Goal: Task Accomplishment & Management: Use online tool/utility

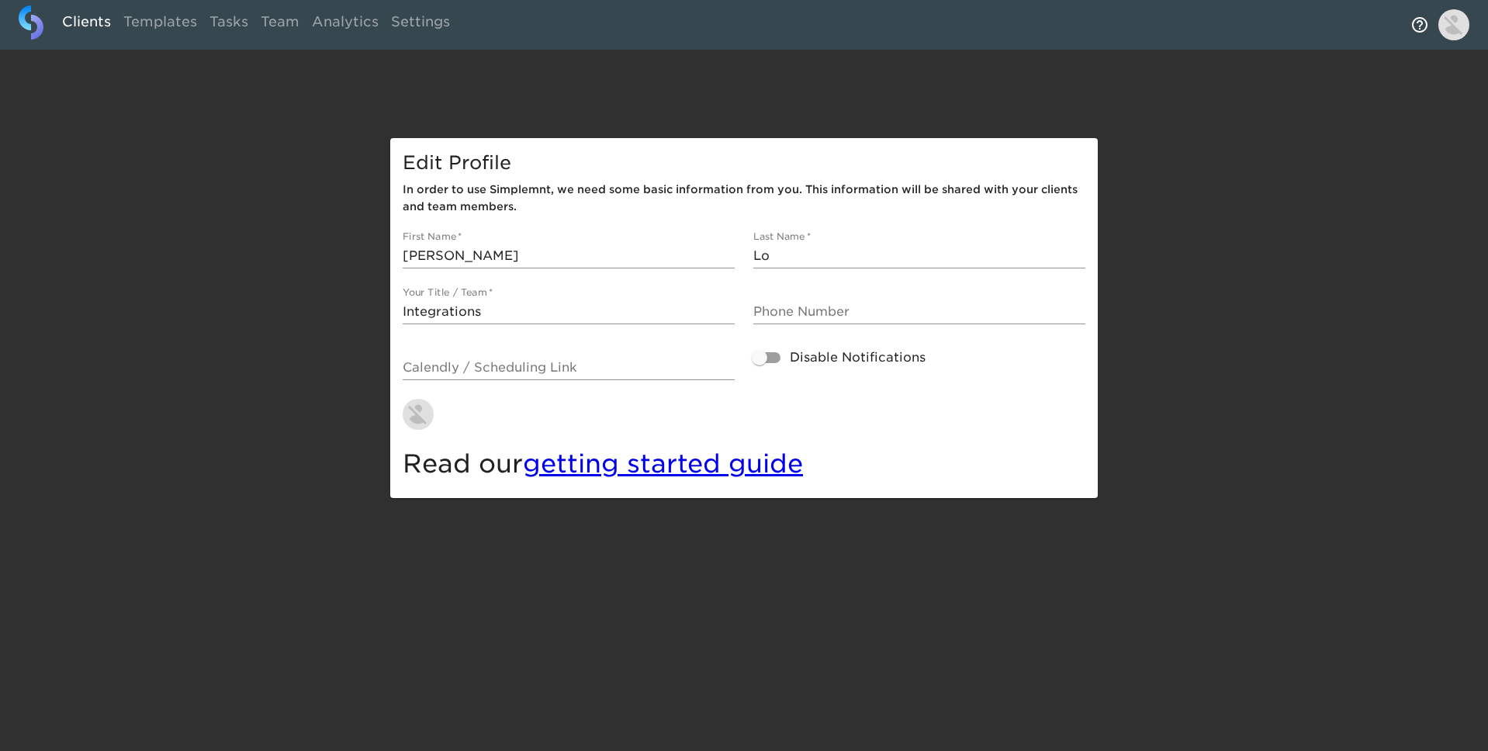
click at [94, 15] on link "Clients" at bounding box center [86, 24] width 61 height 38
select select "10"
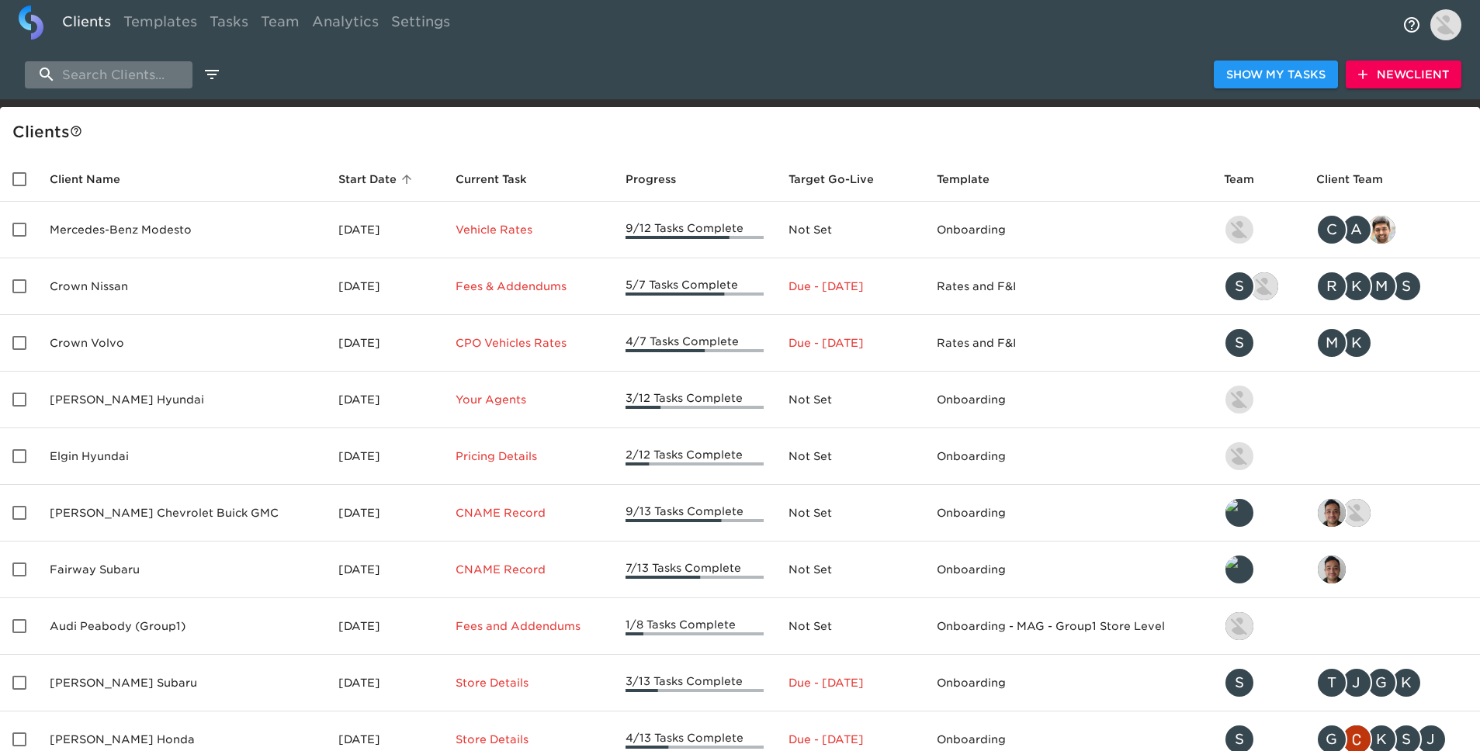
click at [113, 71] on input "search" at bounding box center [109, 74] width 168 height 27
click at [114, 72] on input "search" at bounding box center [109, 74] width 168 height 27
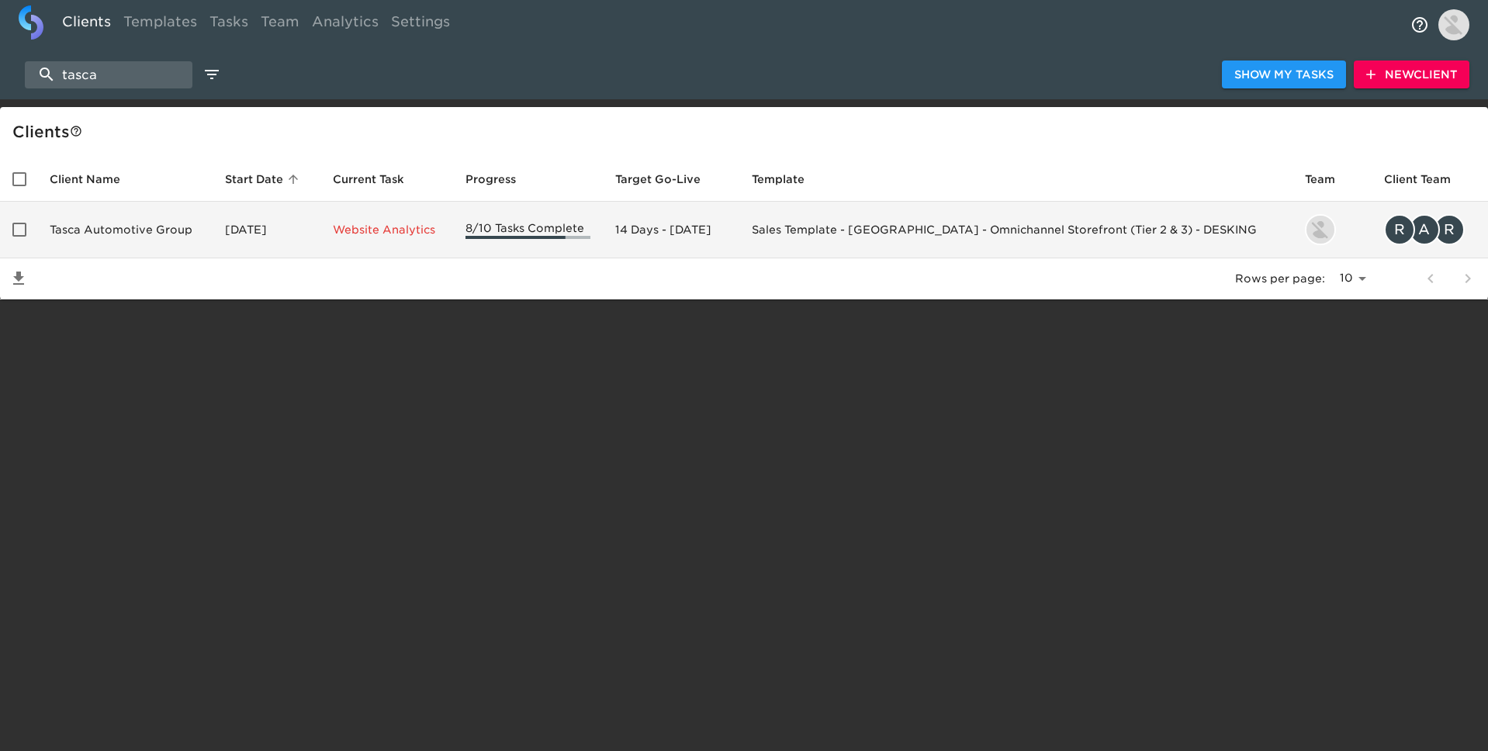
type input "tasca"
click at [149, 229] on td "Tasca Automotive Group" at bounding box center [124, 230] width 175 height 57
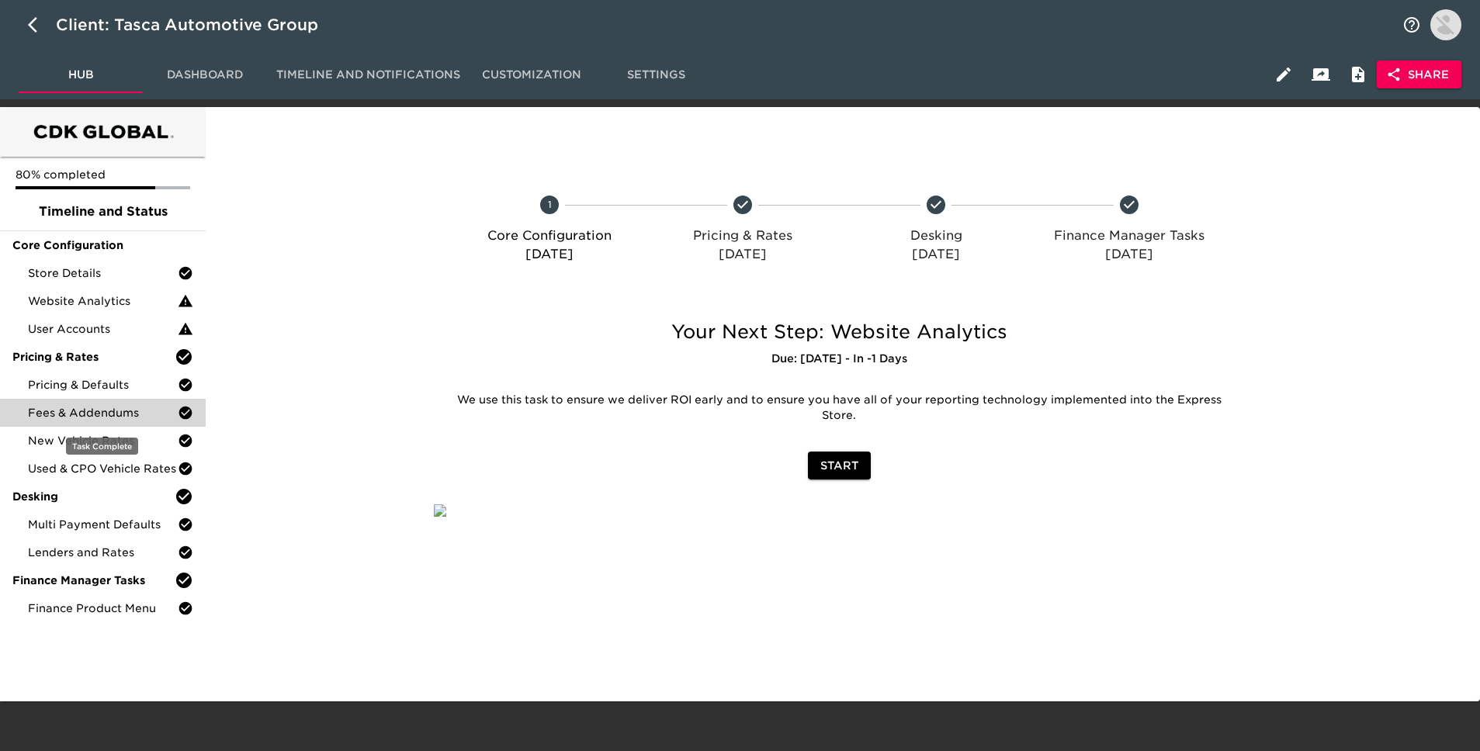
click at [124, 420] on span "Fees & Addendums" at bounding box center [103, 413] width 150 height 16
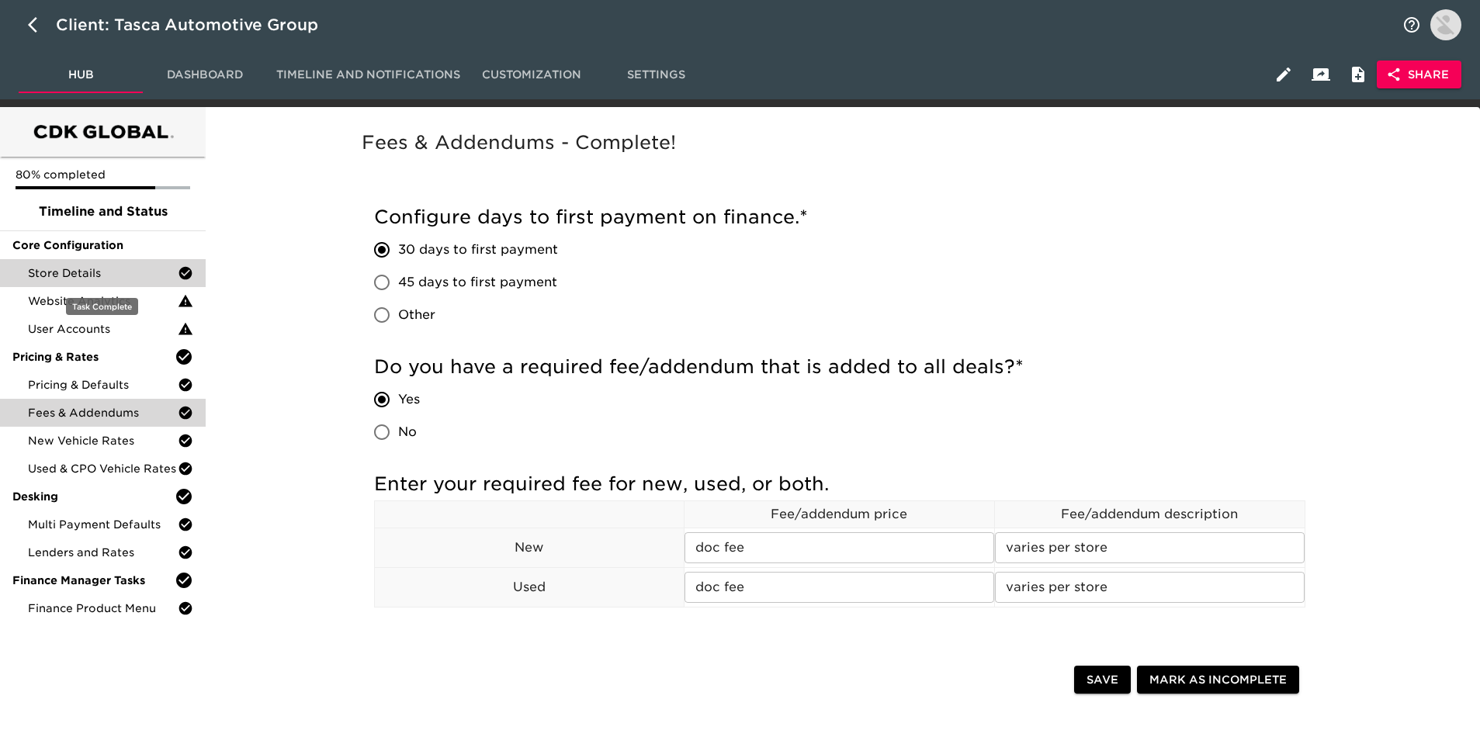
click at [134, 280] on span "Store Details" at bounding box center [103, 273] width 150 height 16
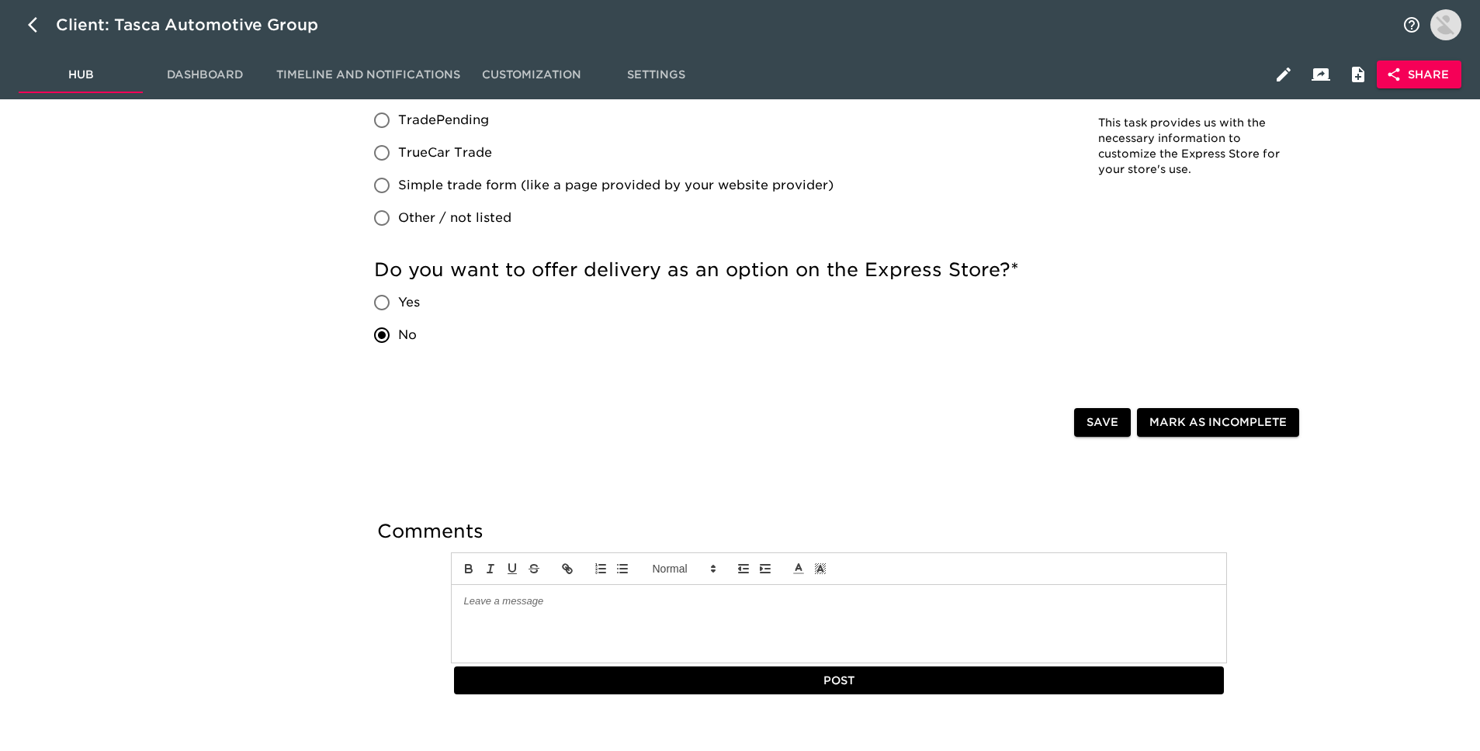
scroll to position [2020, 0]
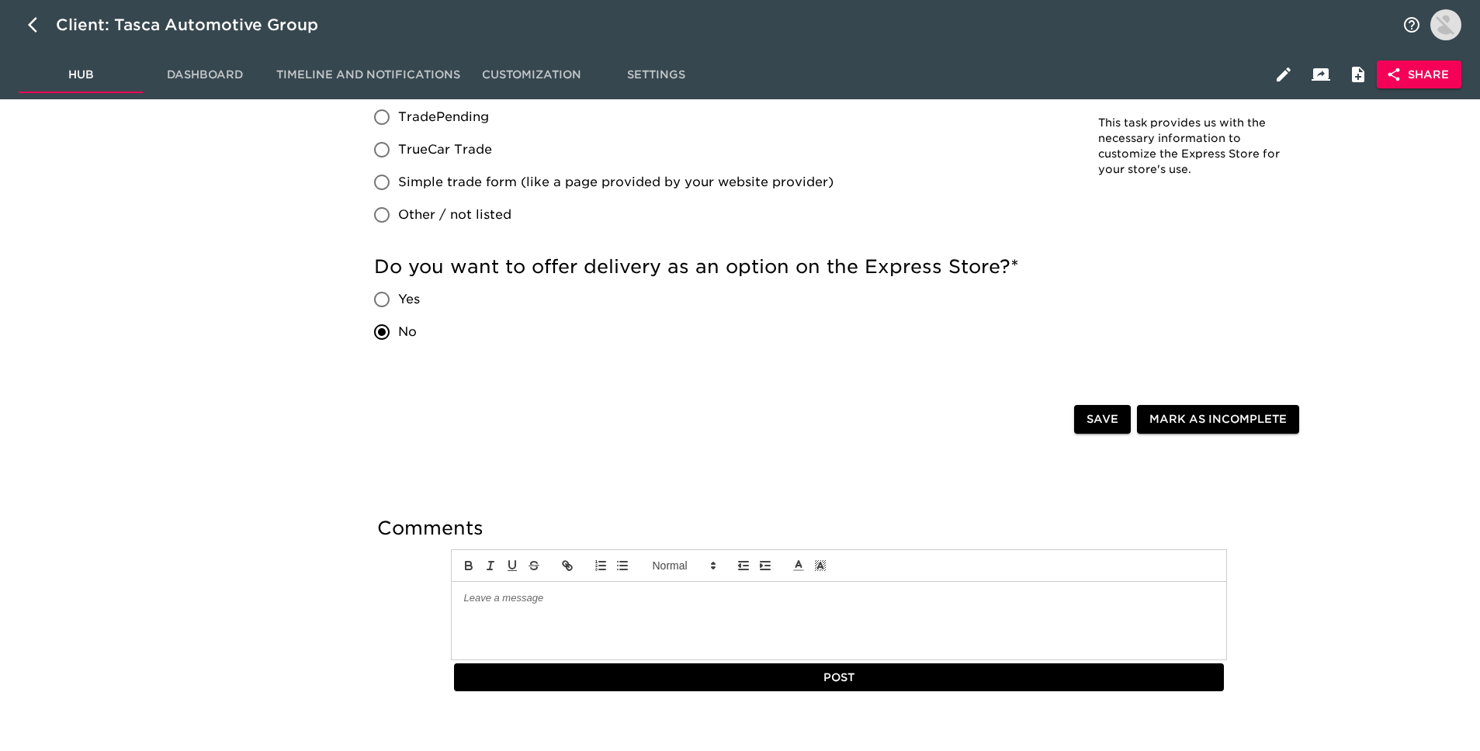
click at [526, 600] on p at bounding box center [838, 598] width 751 height 14
click at [760, 665] on button "Post" at bounding box center [839, 677] width 770 height 29
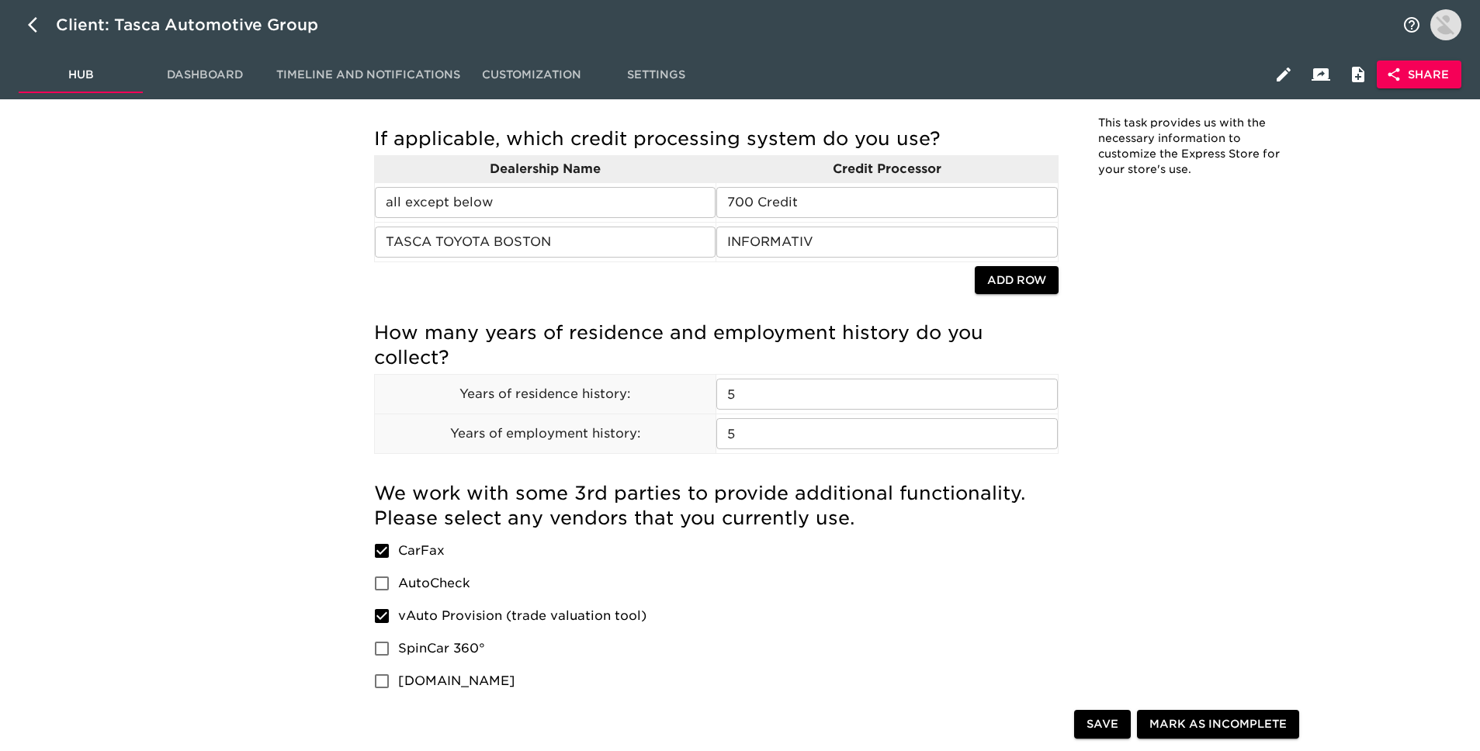
scroll to position [0, 0]
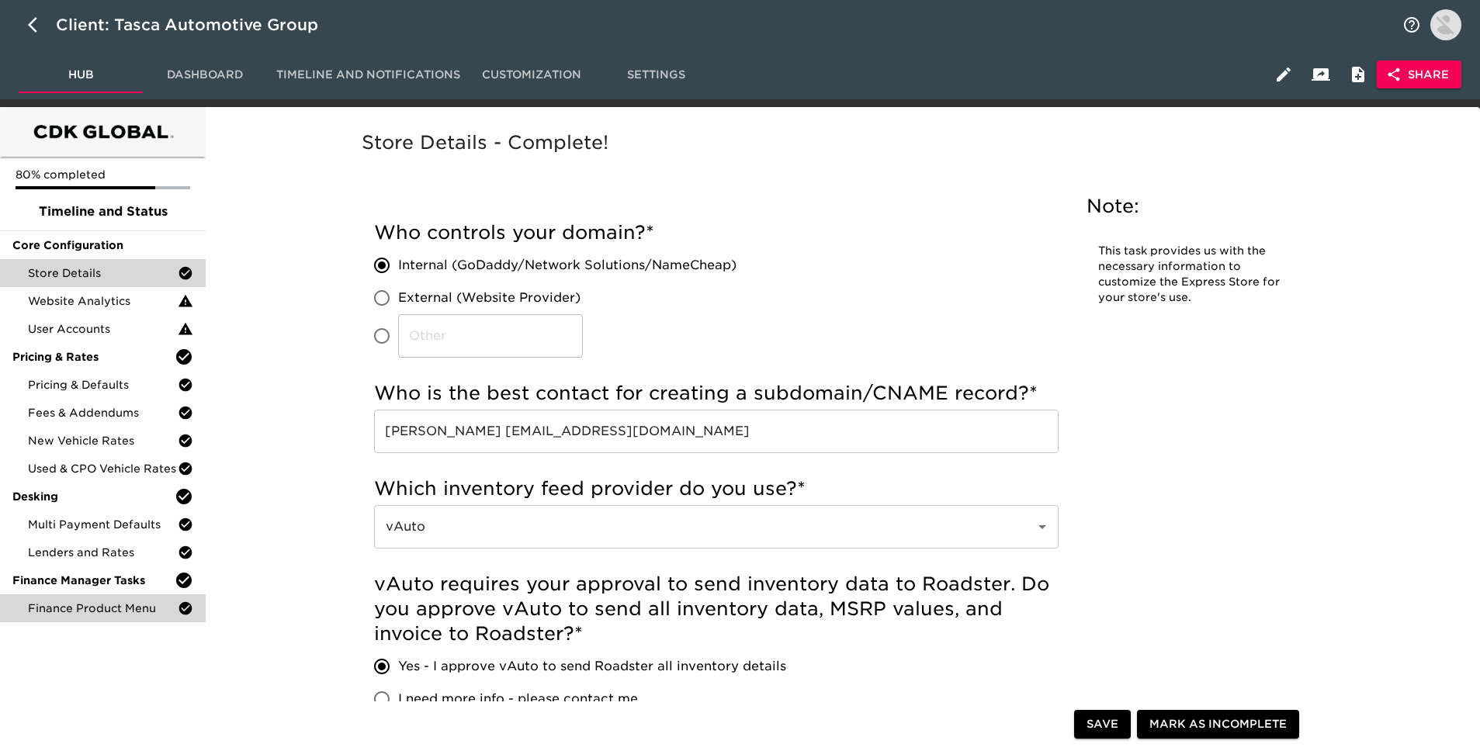
click at [104, 609] on span "Finance Product Menu" at bounding box center [103, 609] width 150 height 16
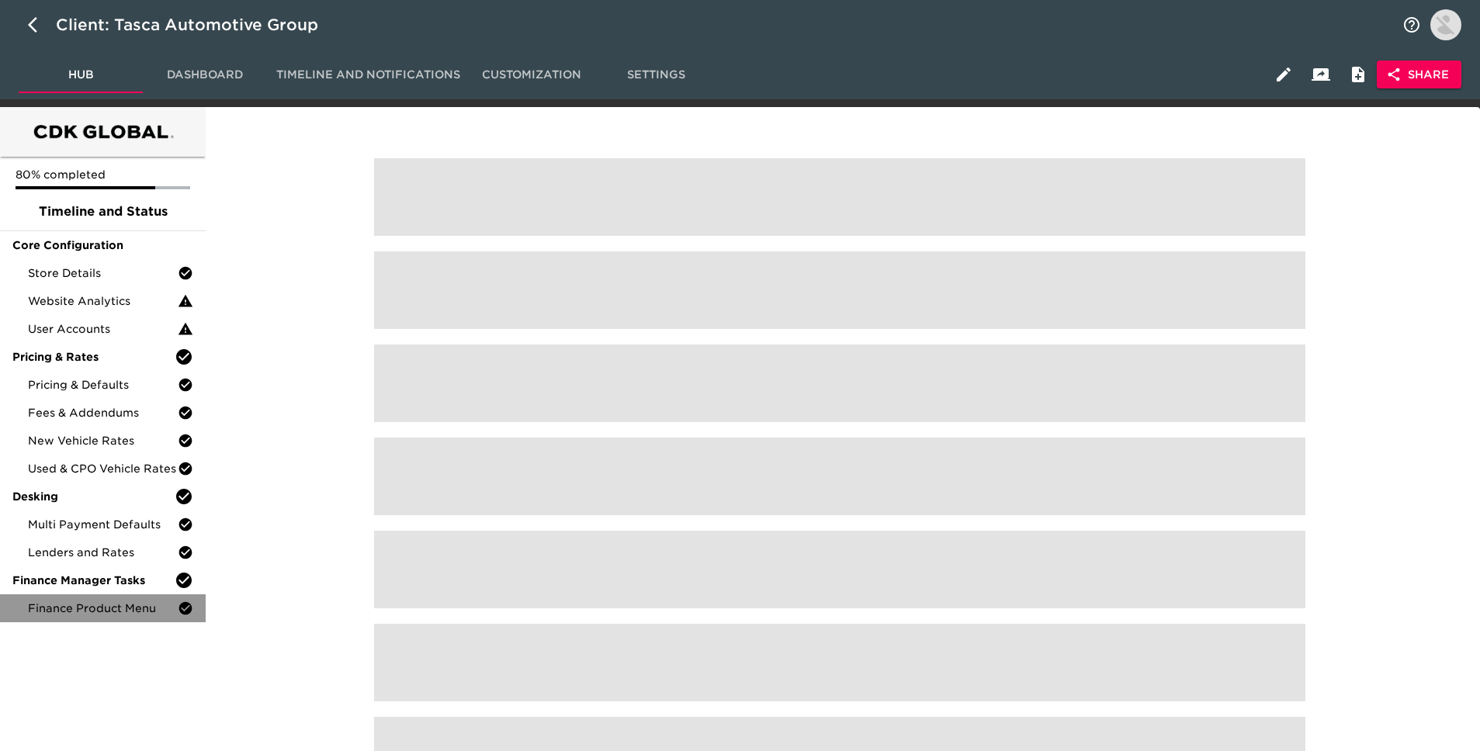
click at [104, 609] on span "Finance Product Menu" at bounding box center [103, 609] width 150 height 16
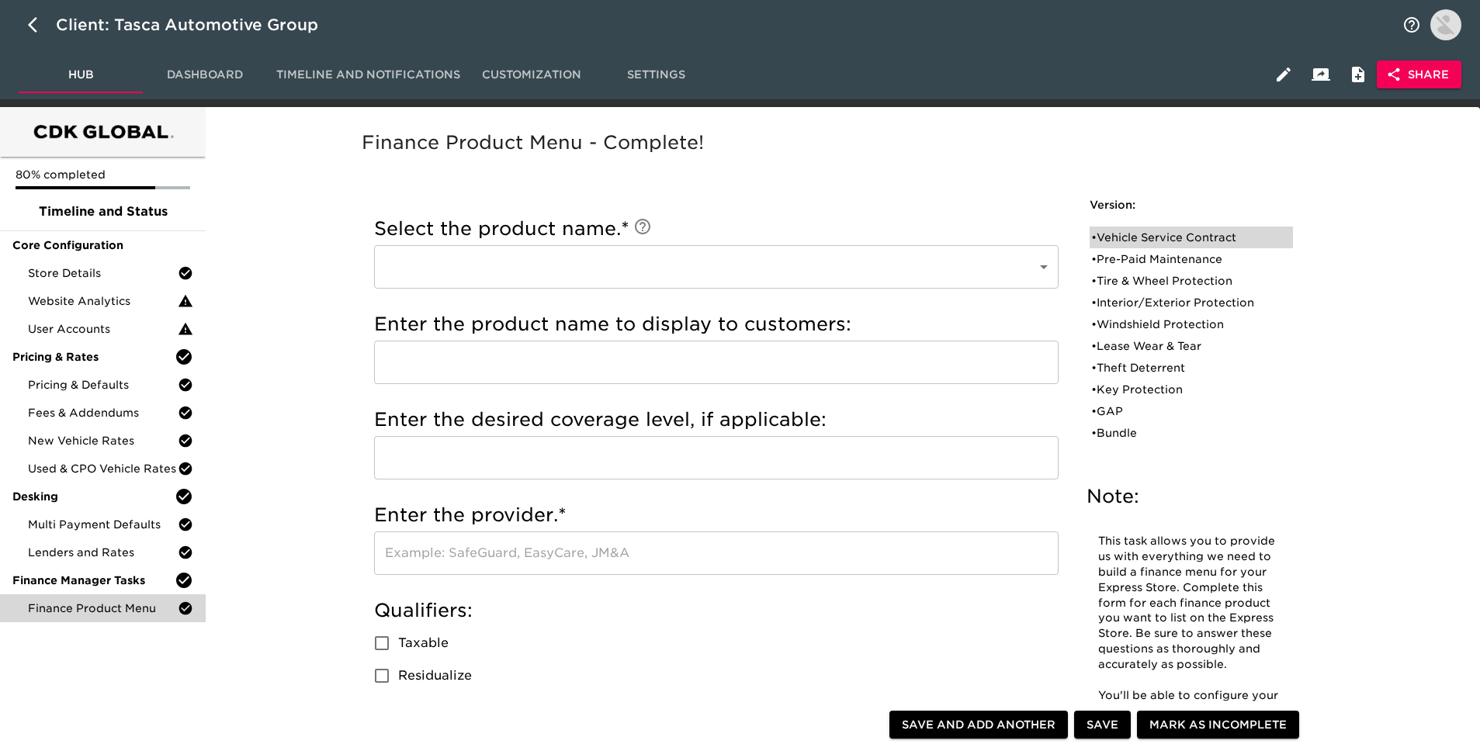
click at [1154, 237] on div "• Vehicle Service Contract" at bounding box center [1180, 238] width 178 height 16
type input "Vehicle Service Contract"
type input "Triton VSC"
type input "Ultimate"
type input "GSFS"
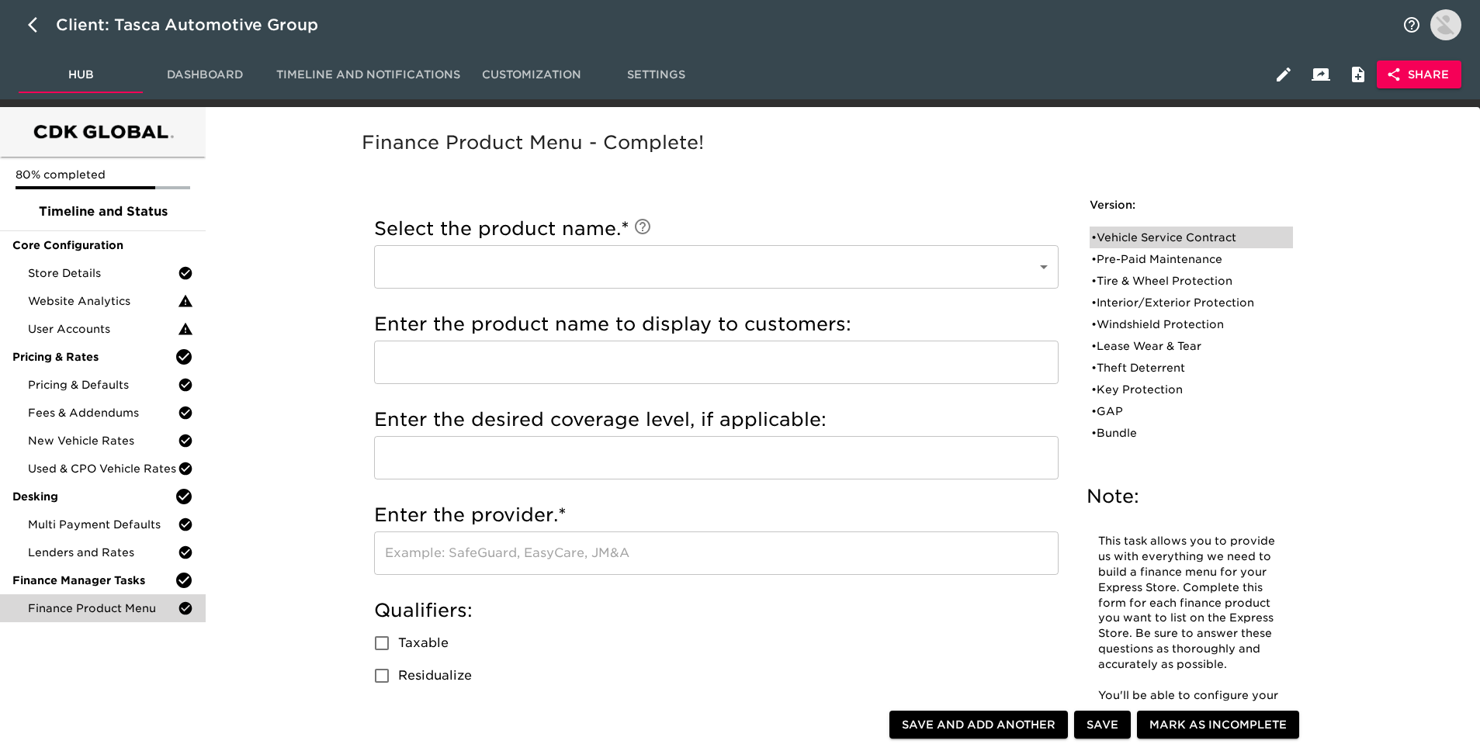
radio input "true"
checkbox input "true"
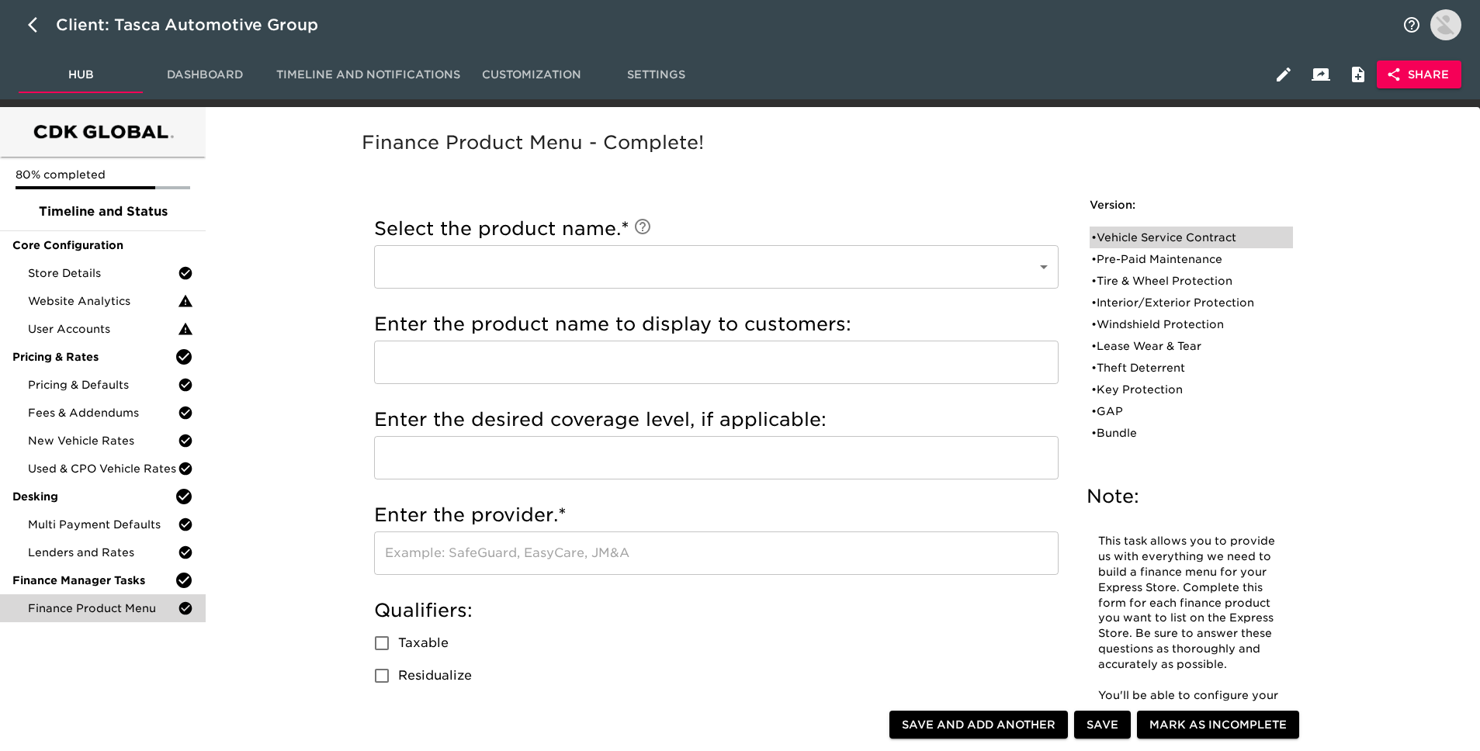
checkbox input "true"
radio input "true"
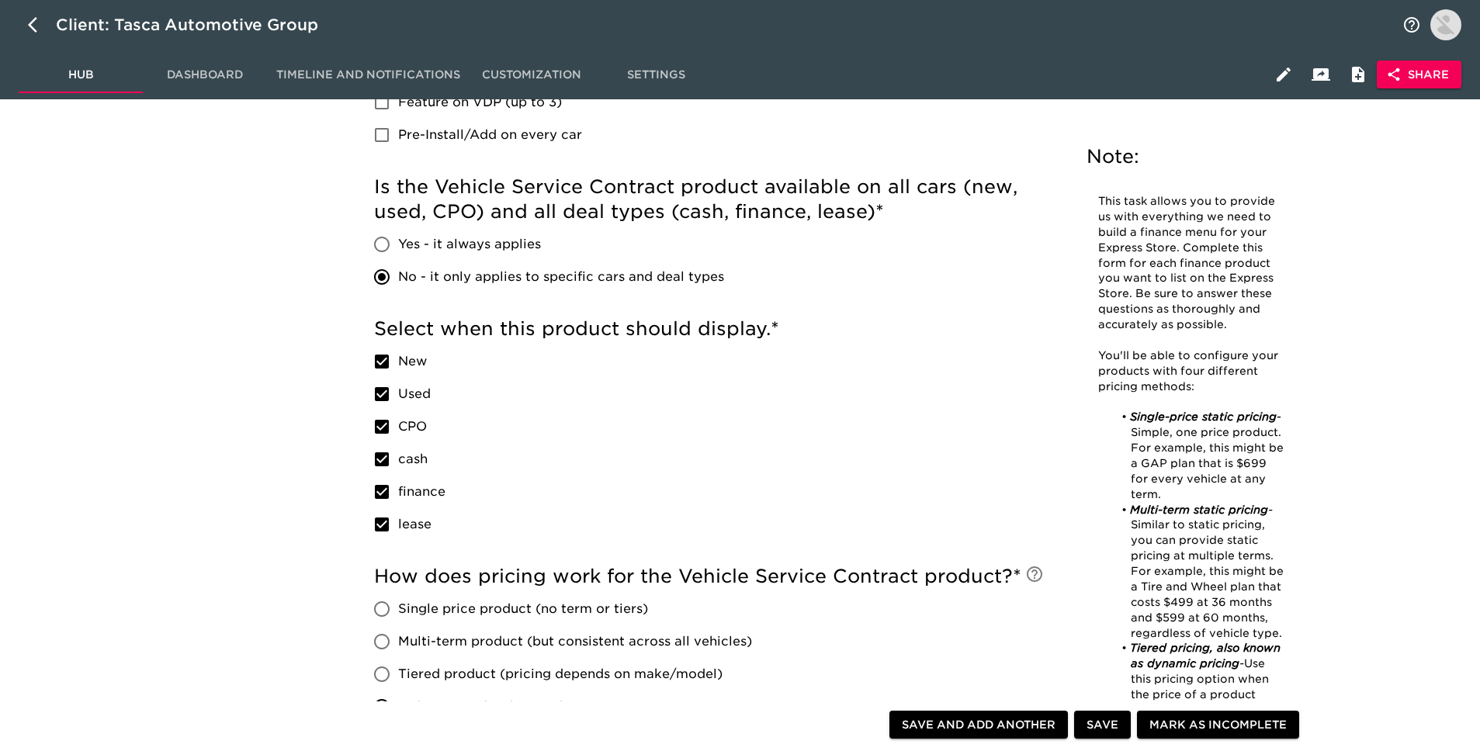
scroll to position [161, 0]
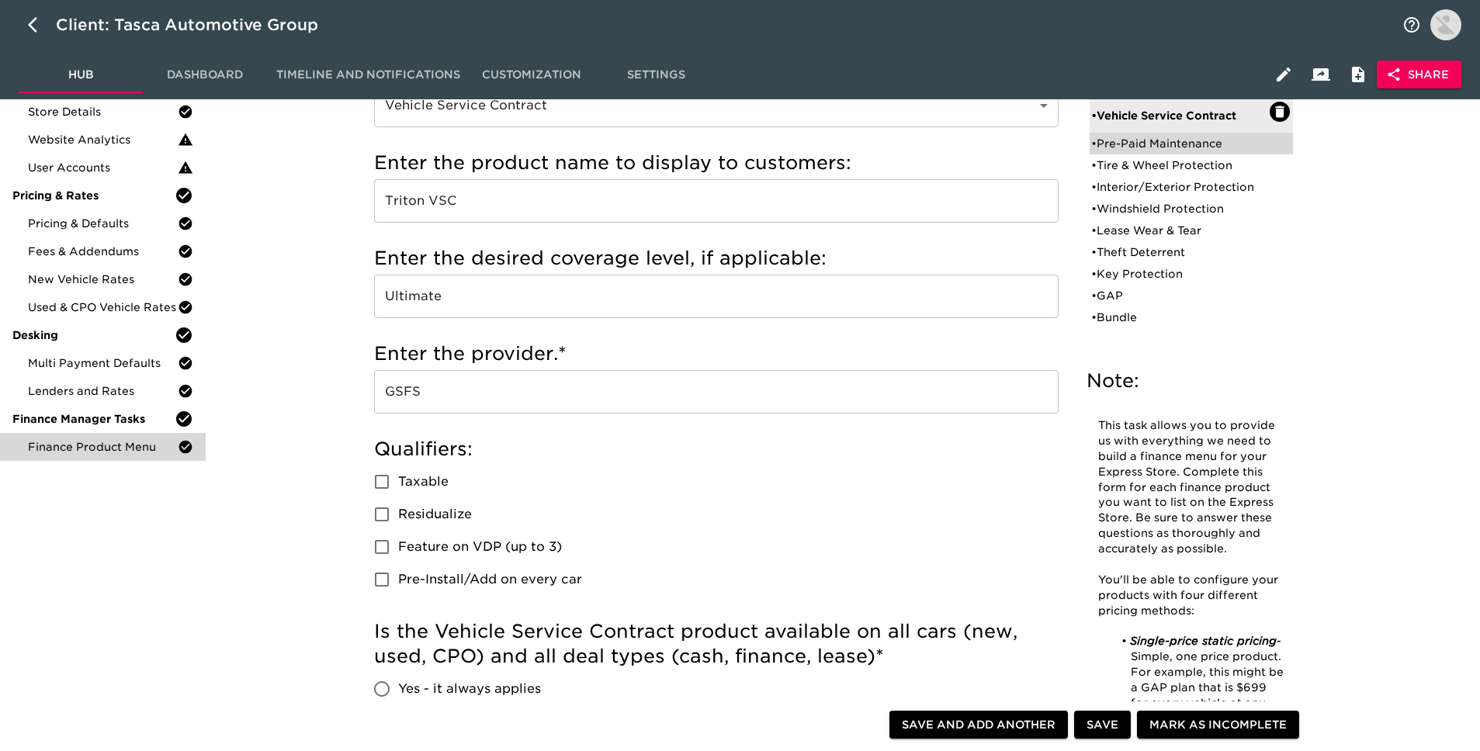
click at [1176, 141] on div "• Pre-Paid Maintenance" at bounding box center [1180, 144] width 178 height 16
type input "Pre-Paid Maintenance"
type input "TRITON PRE-PAID MAINTANENCE"
radio input "true"
checkbox input "true"
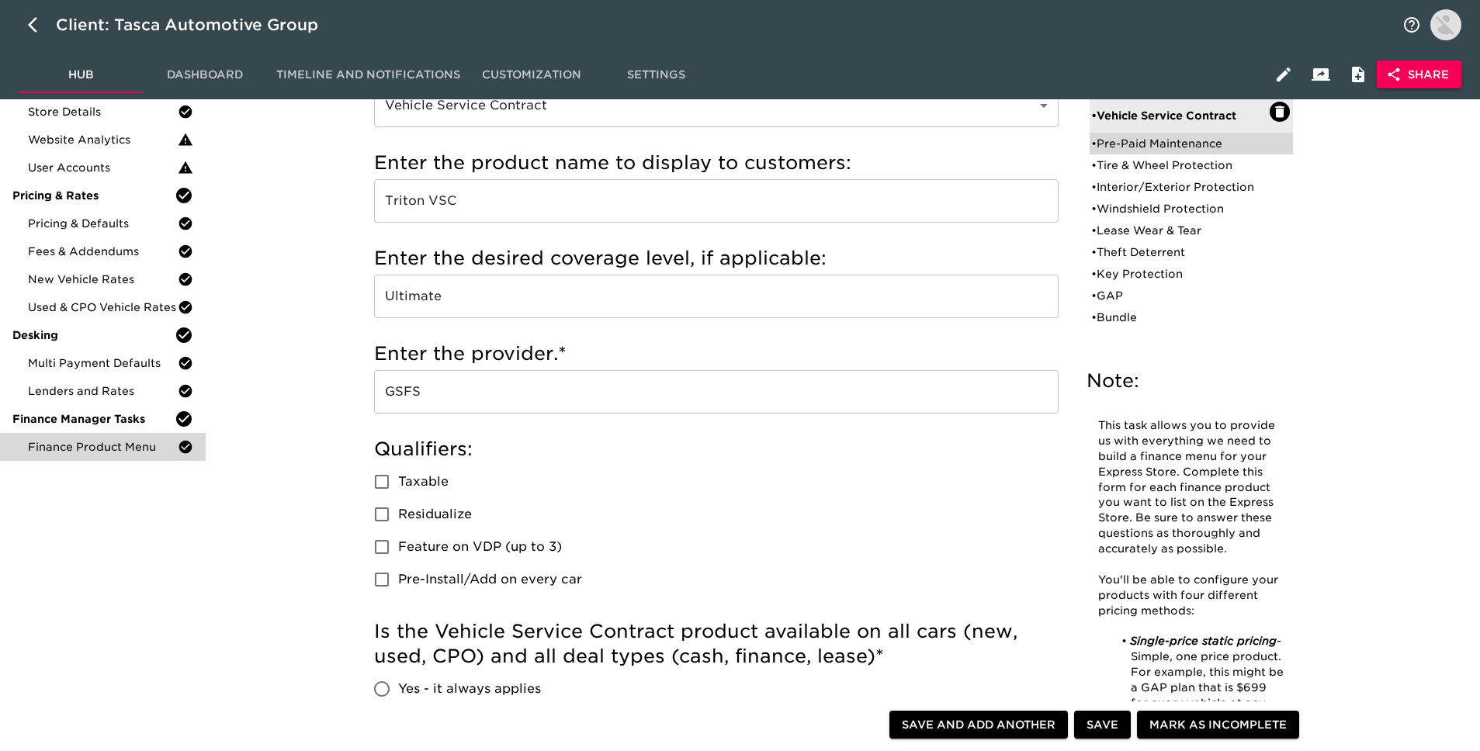
checkbox input "true"
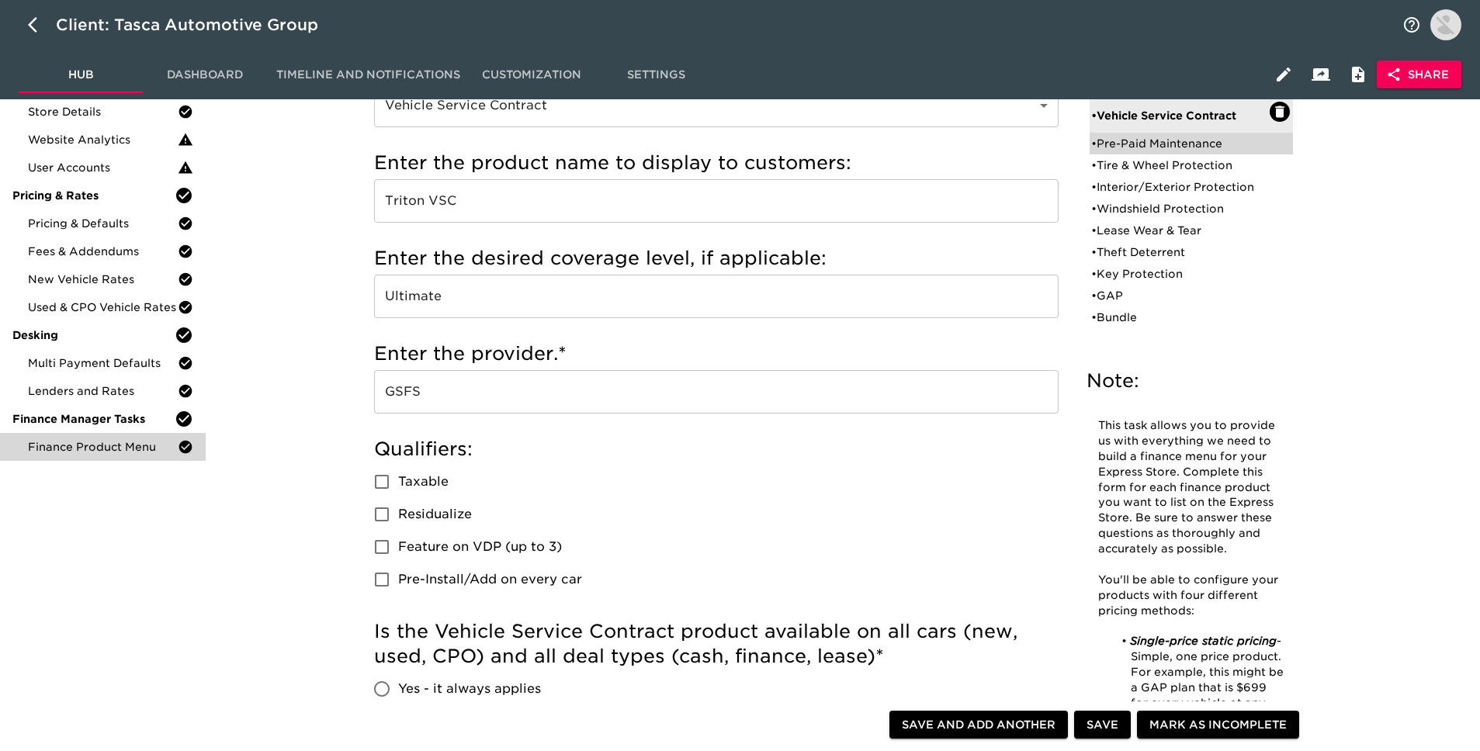
radio input "true"
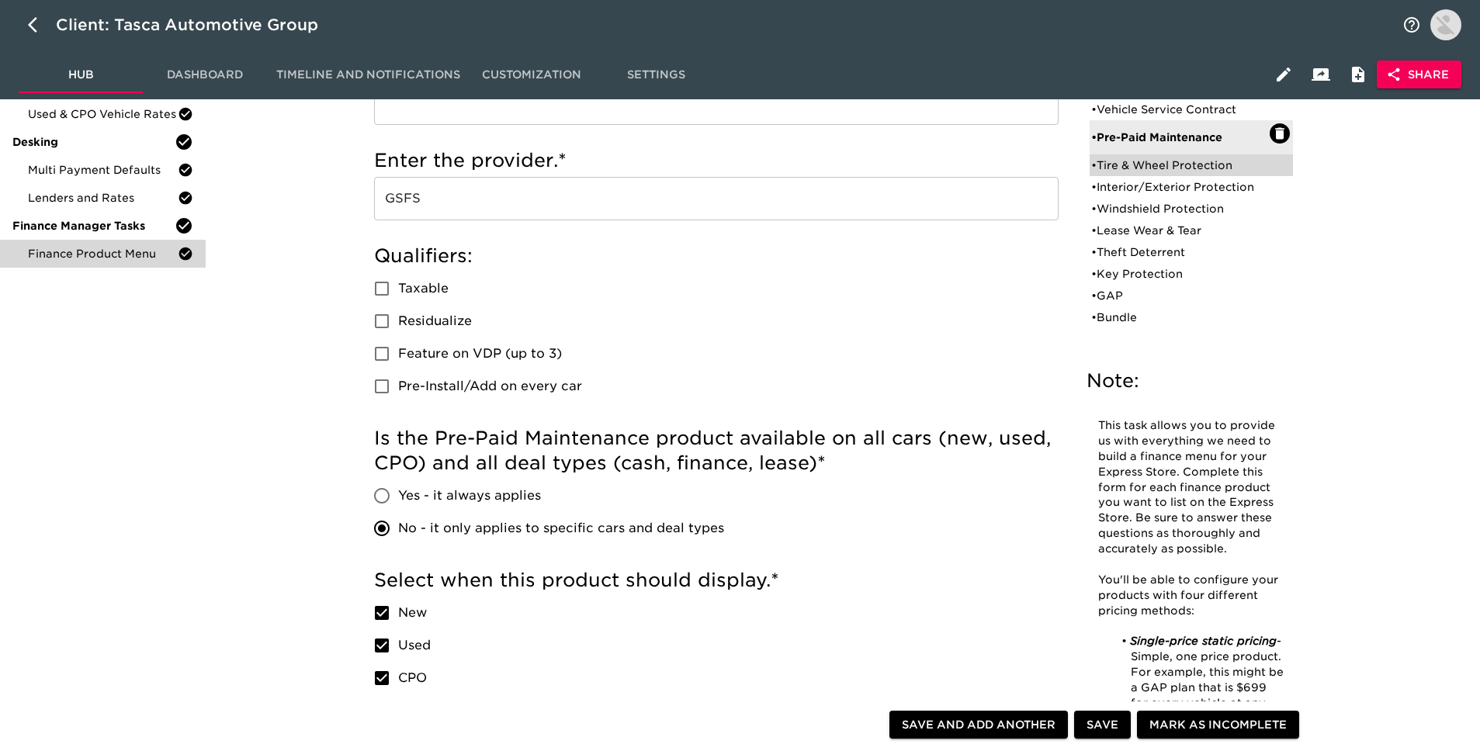
click at [1151, 162] on div "• Tire & Wheel Protection" at bounding box center [1180, 166] width 178 height 16
type input "Tire & Wheel Protection"
type input "TRITON 360 TIRE & WHEEL"
radio input "true"
checkbox input "false"
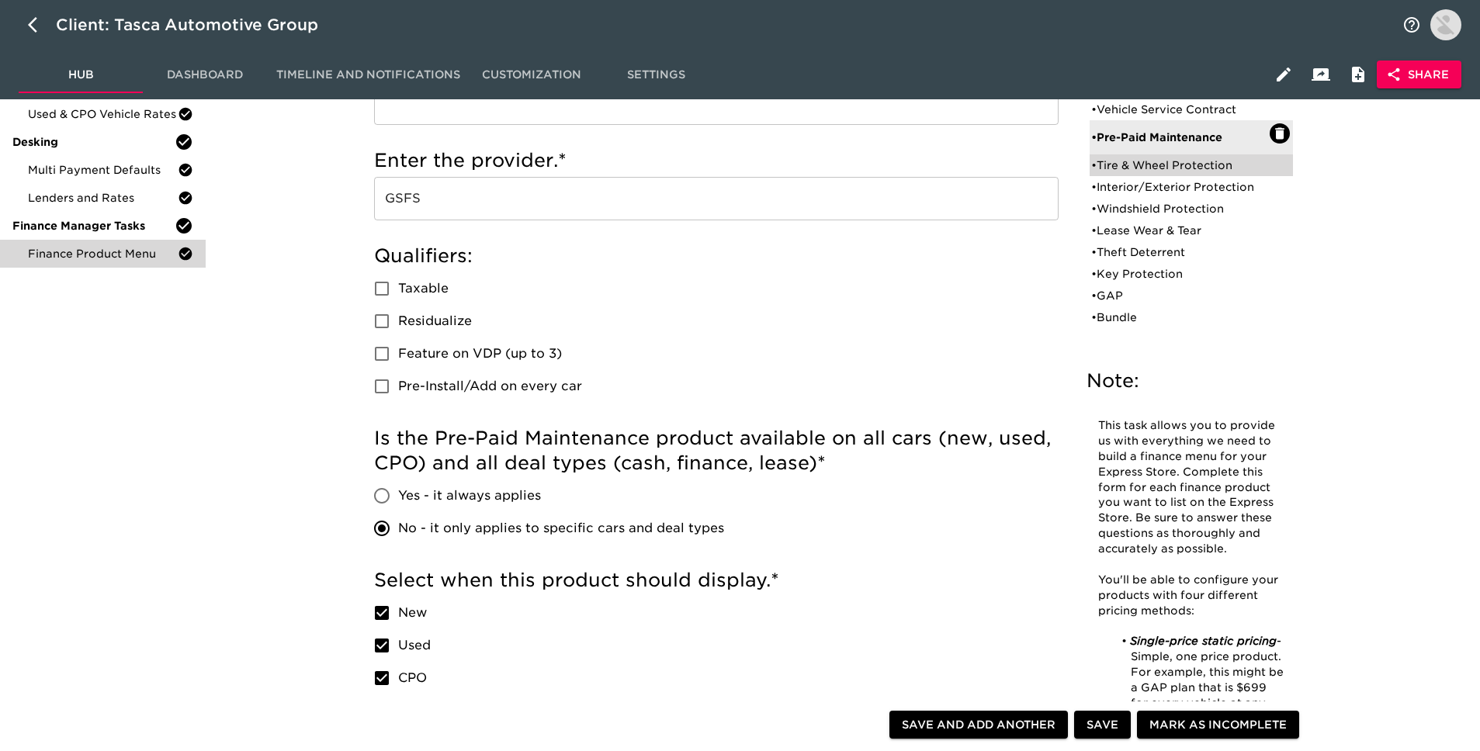
checkbox input "false"
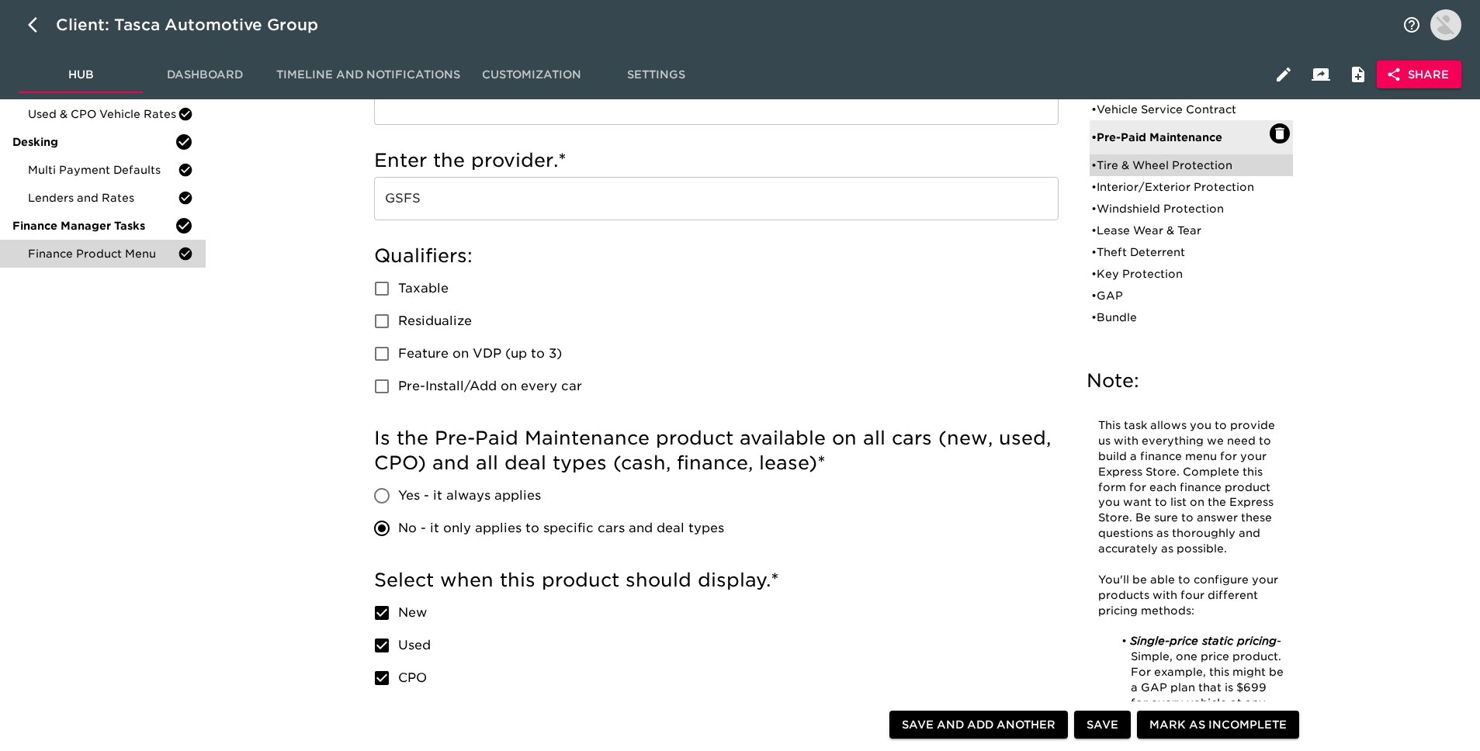
radio input "true"
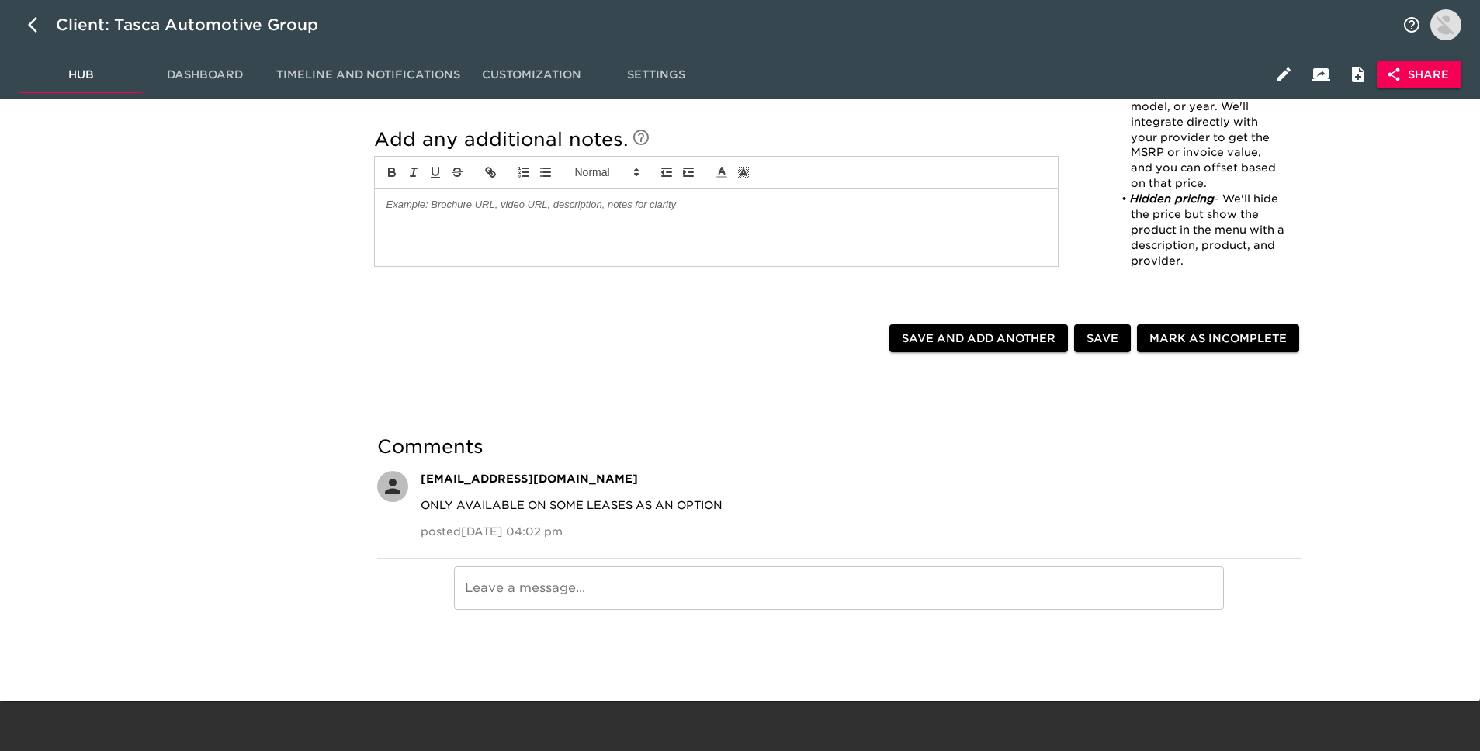
scroll to position [0, 0]
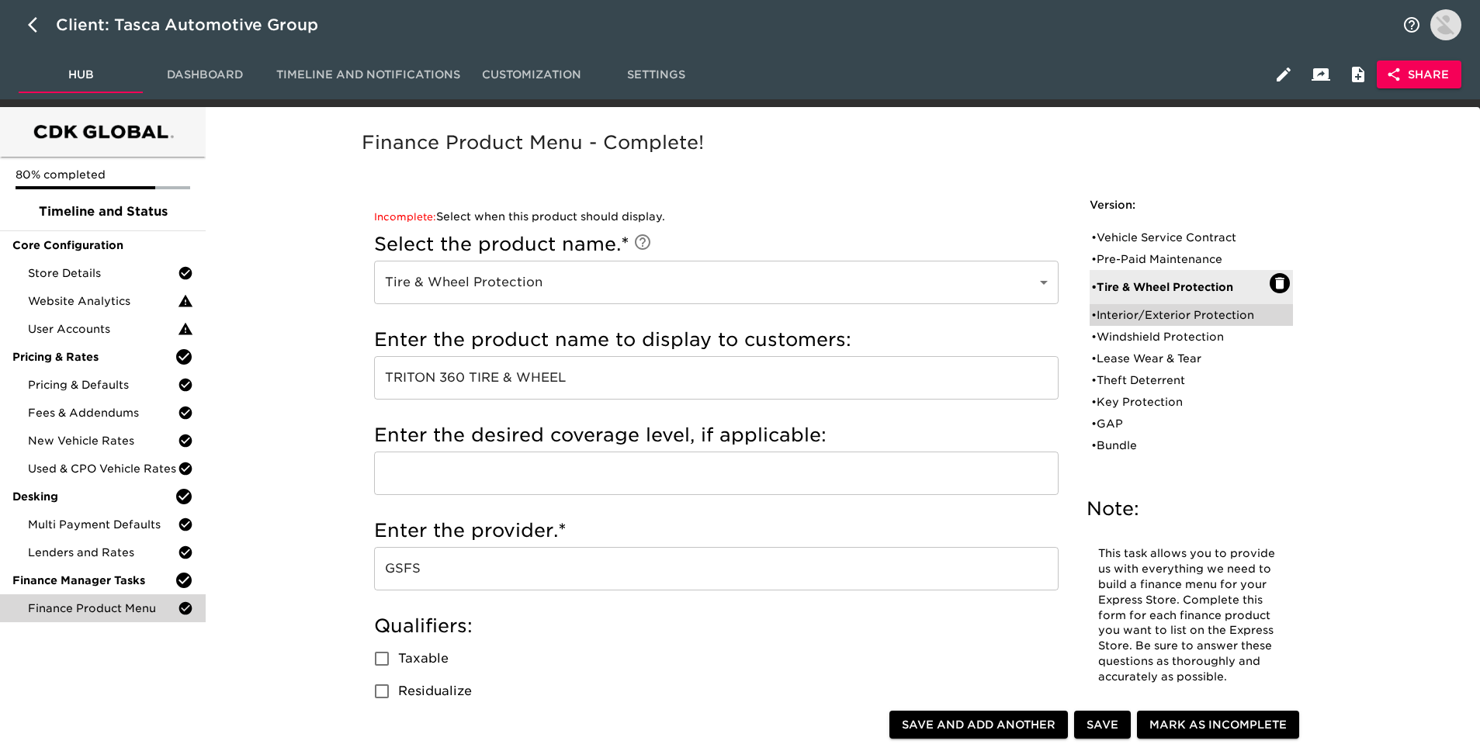
click at [1130, 317] on div "• Interior/Exterior Protection" at bounding box center [1180, 315] width 178 height 16
type input "Interior/Exterior Protection"
type input "TRITON CERAMIC"
checkbox input "true"
radio input "true"
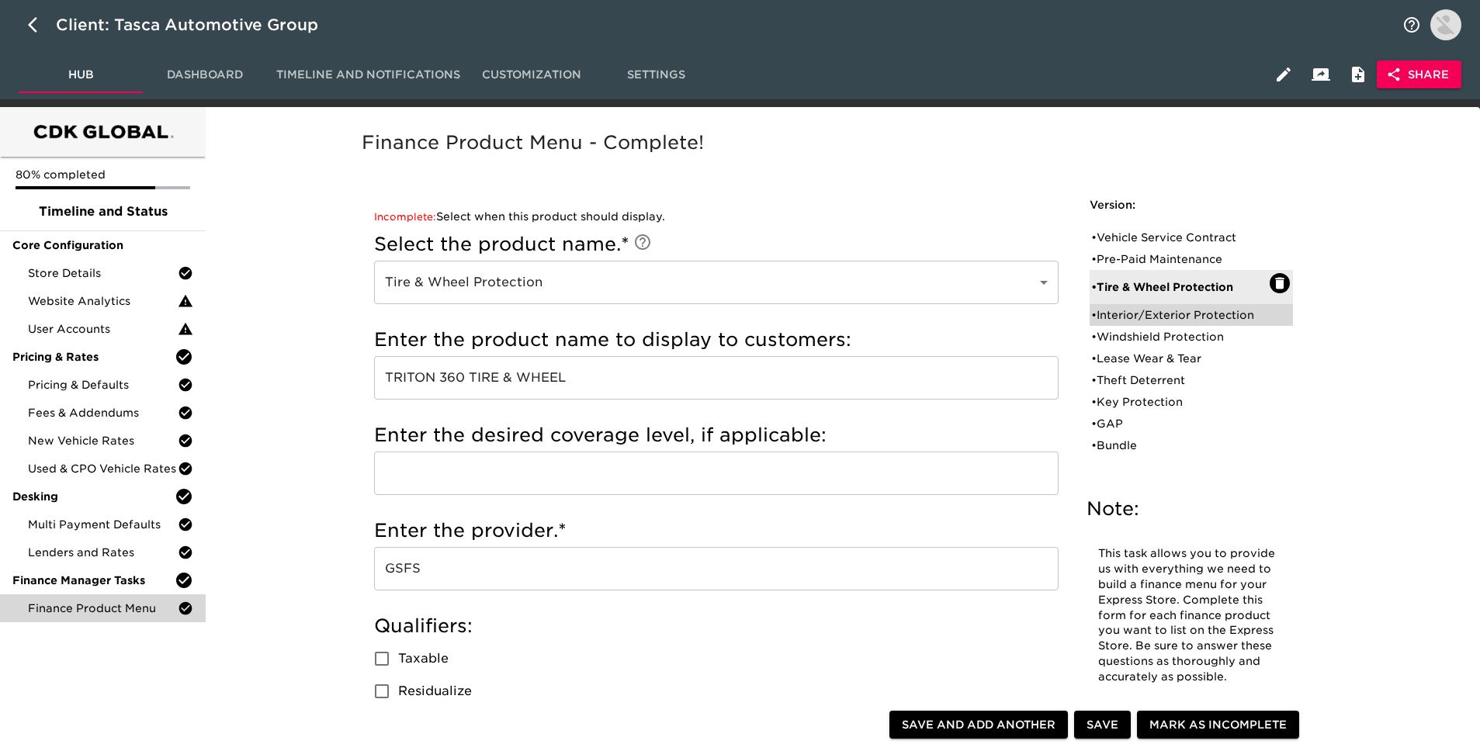
radio input "false"
radio input "true"
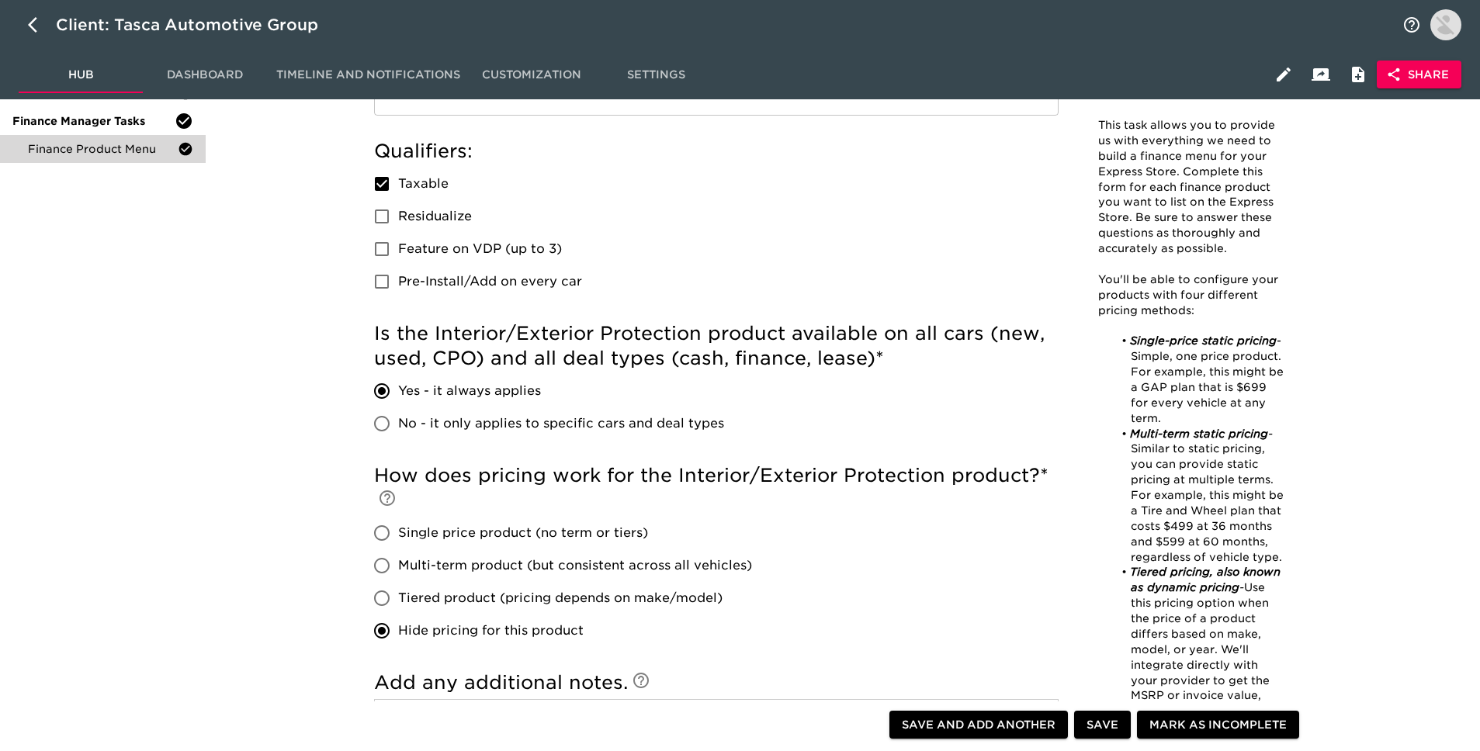
scroll to position [223, 0]
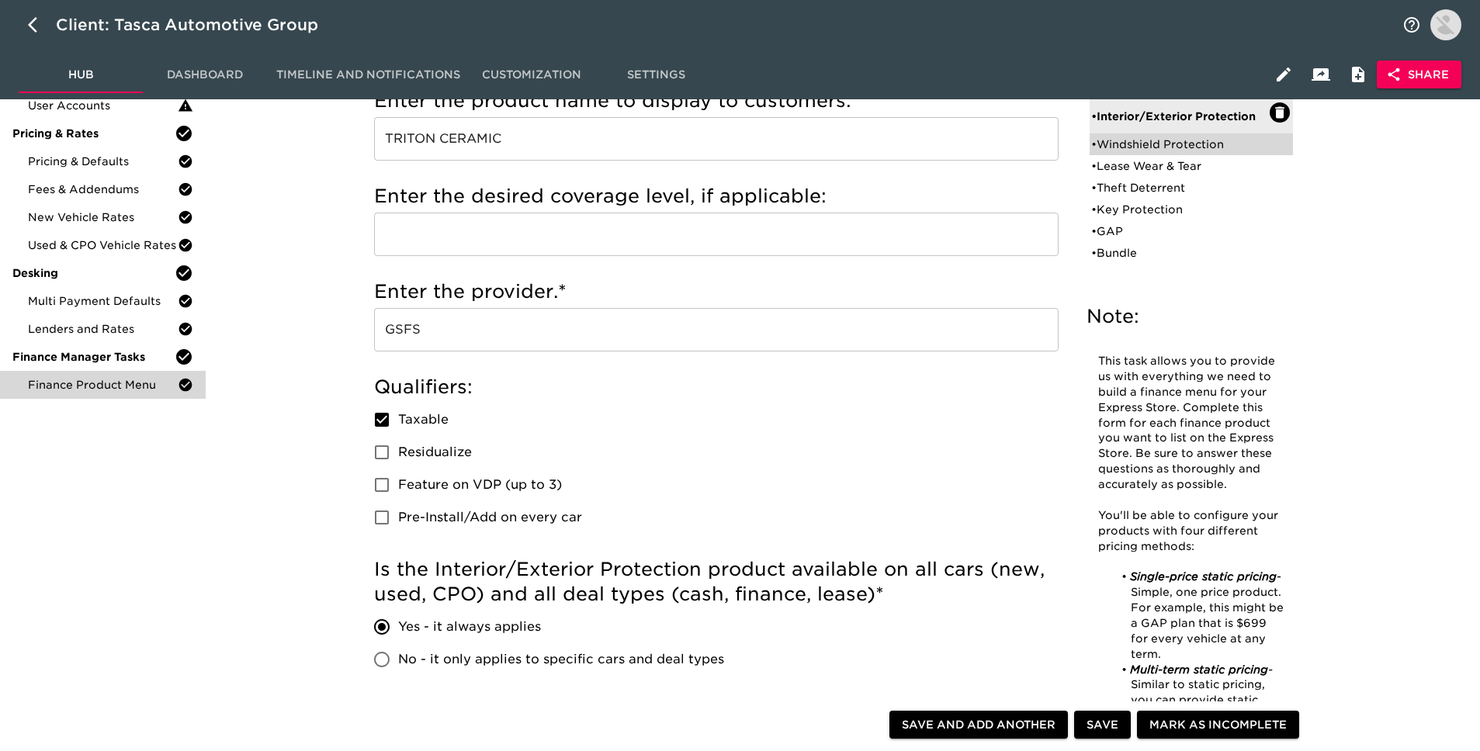
click at [1177, 140] on div "• Windshield Protection" at bounding box center [1180, 145] width 178 height 16
type input "Windshield Protection"
type input "TRITON WINDSHIELD PROTECTION"
checkbox input "false"
radio input "true"
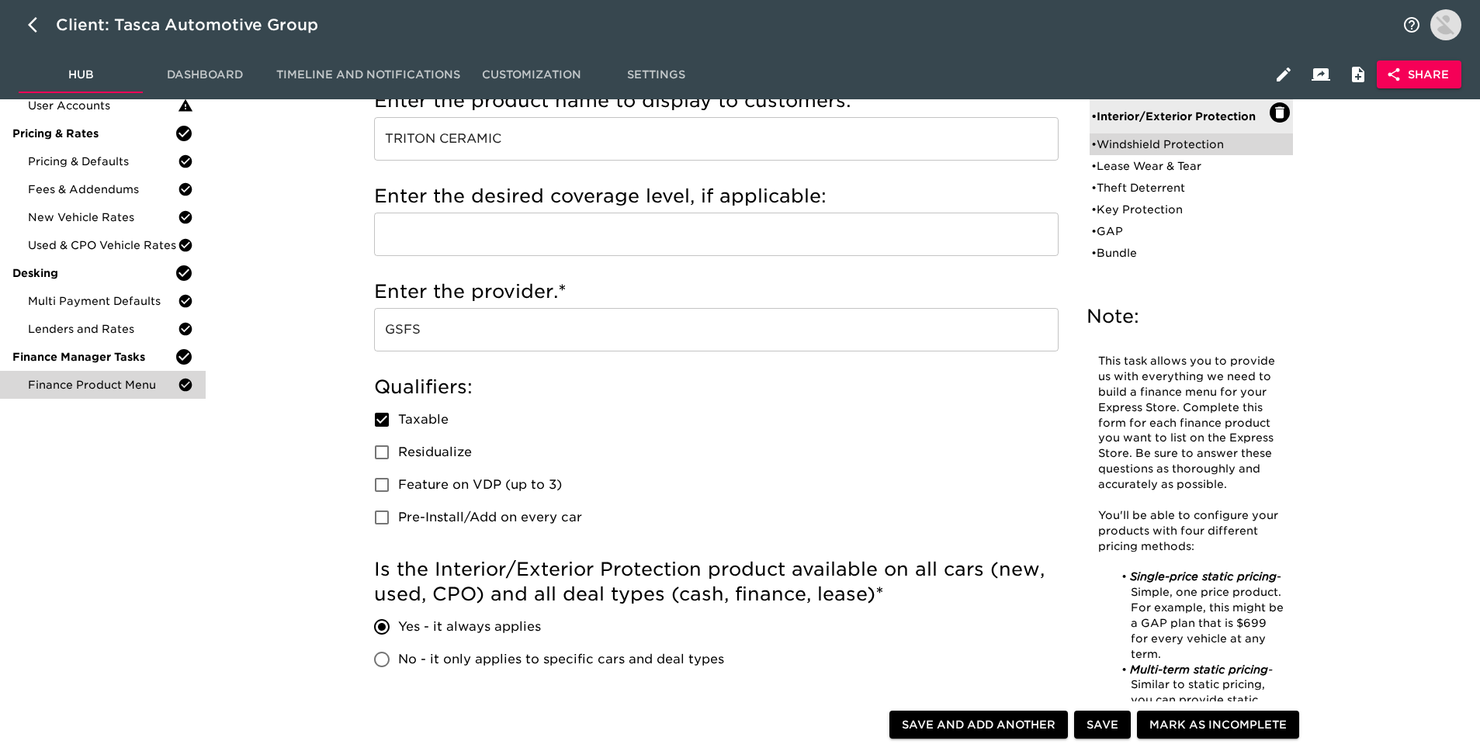
radio input "true"
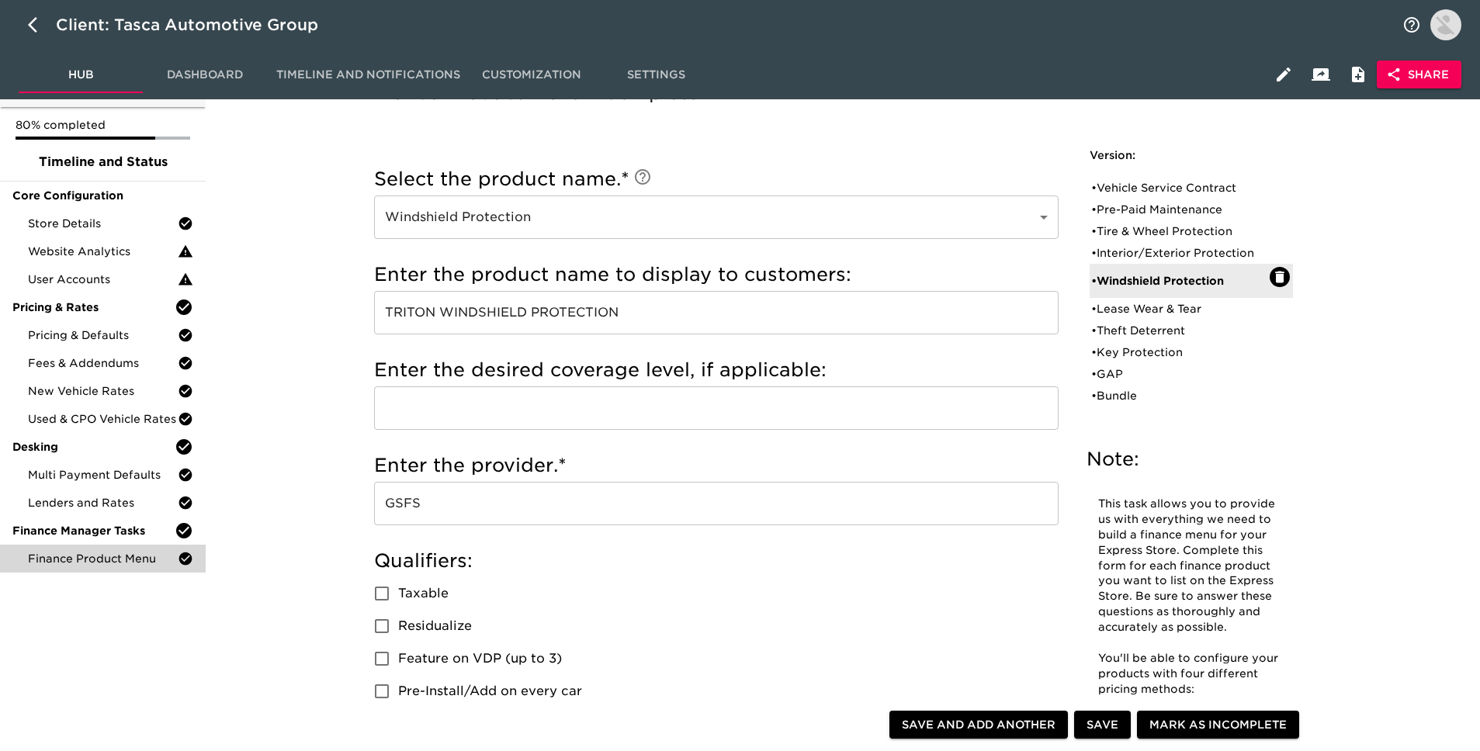
scroll to position [0, 0]
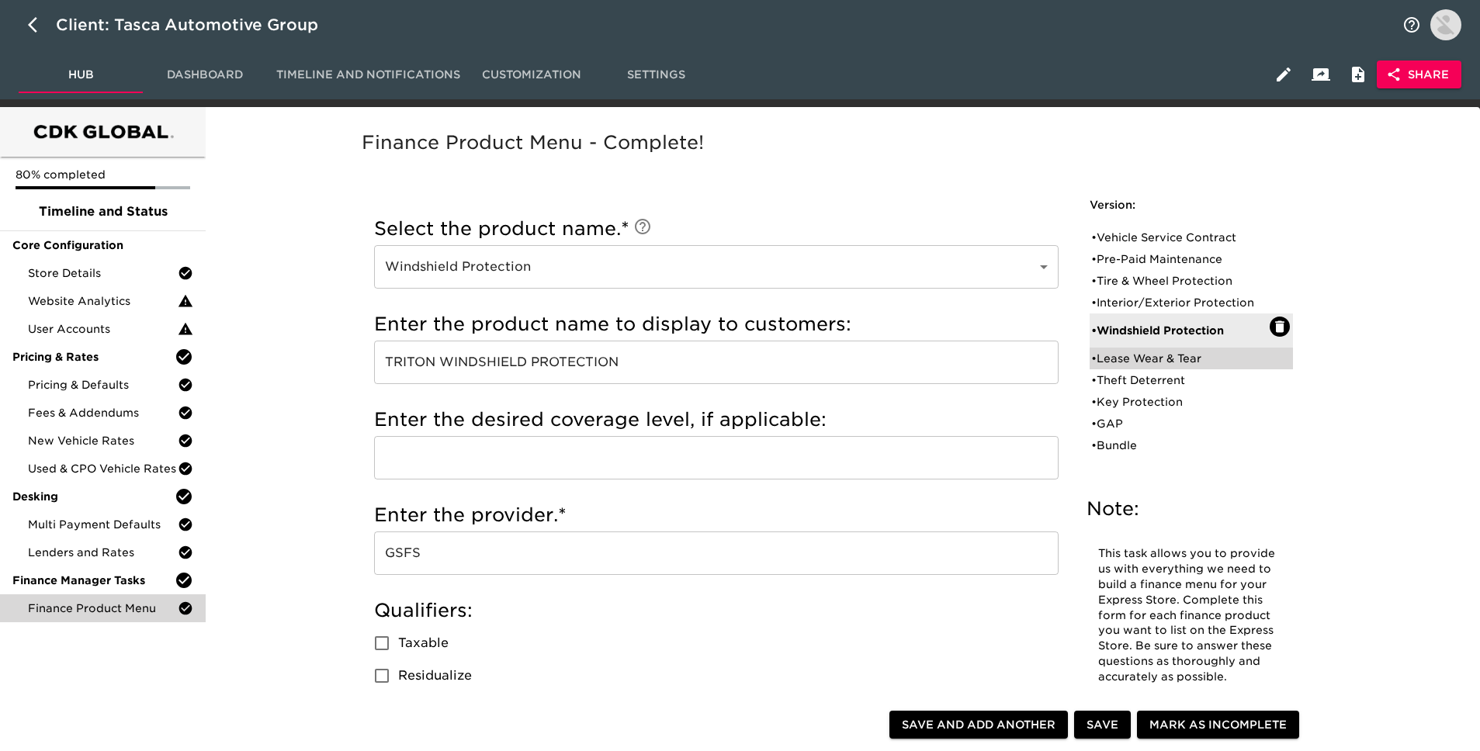
click at [1131, 363] on div "• Lease Wear & Tear" at bounding box center [1180, 359] width 178 height 16
type input "Lease Wear & Tear"
type input "OEM LEASE WEAR & TEAR"
type input "OEM"
radio input "false"
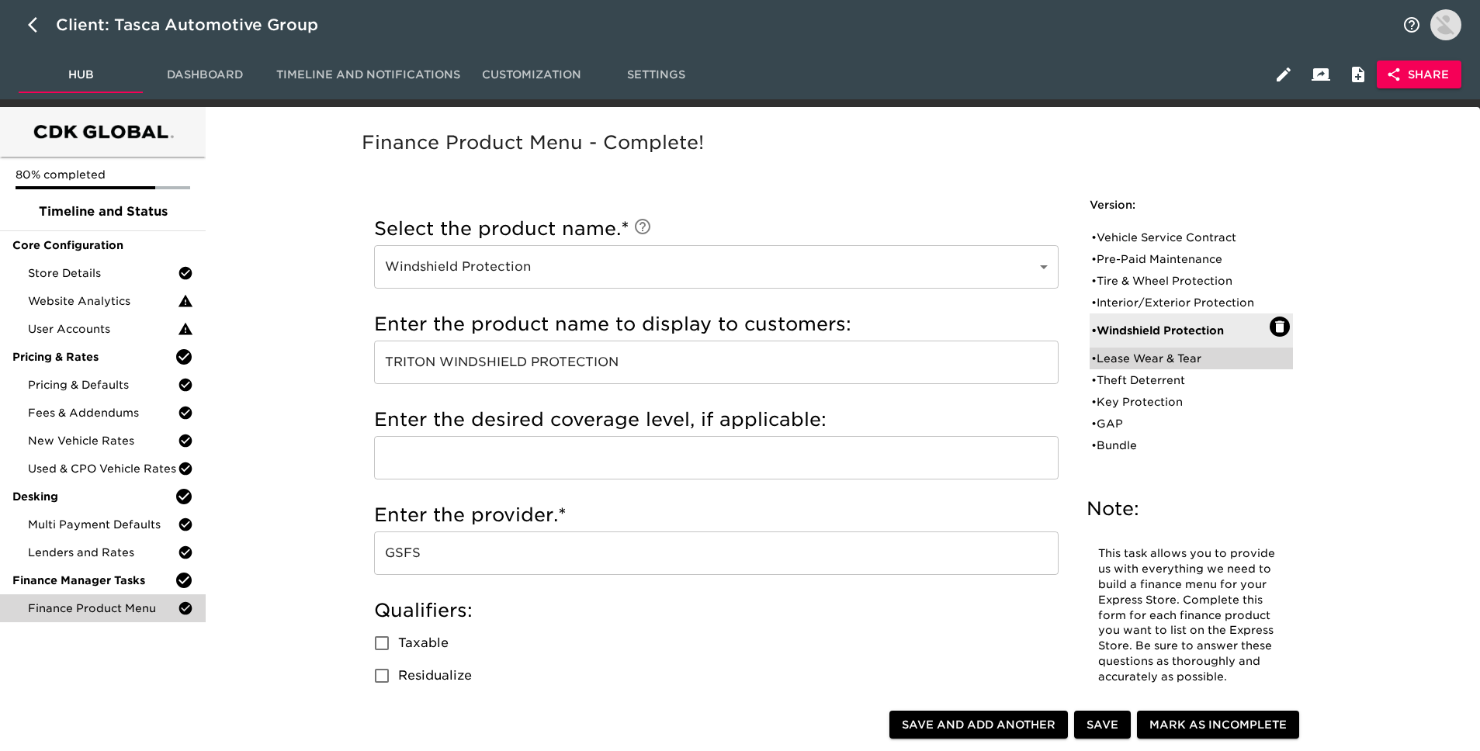
radio input "true"
checkbox input "true"
radio input "true"
click at [1150, 386] on div "• Theft Deterrent" at bounding box center [1180, 380] width 178 height 16
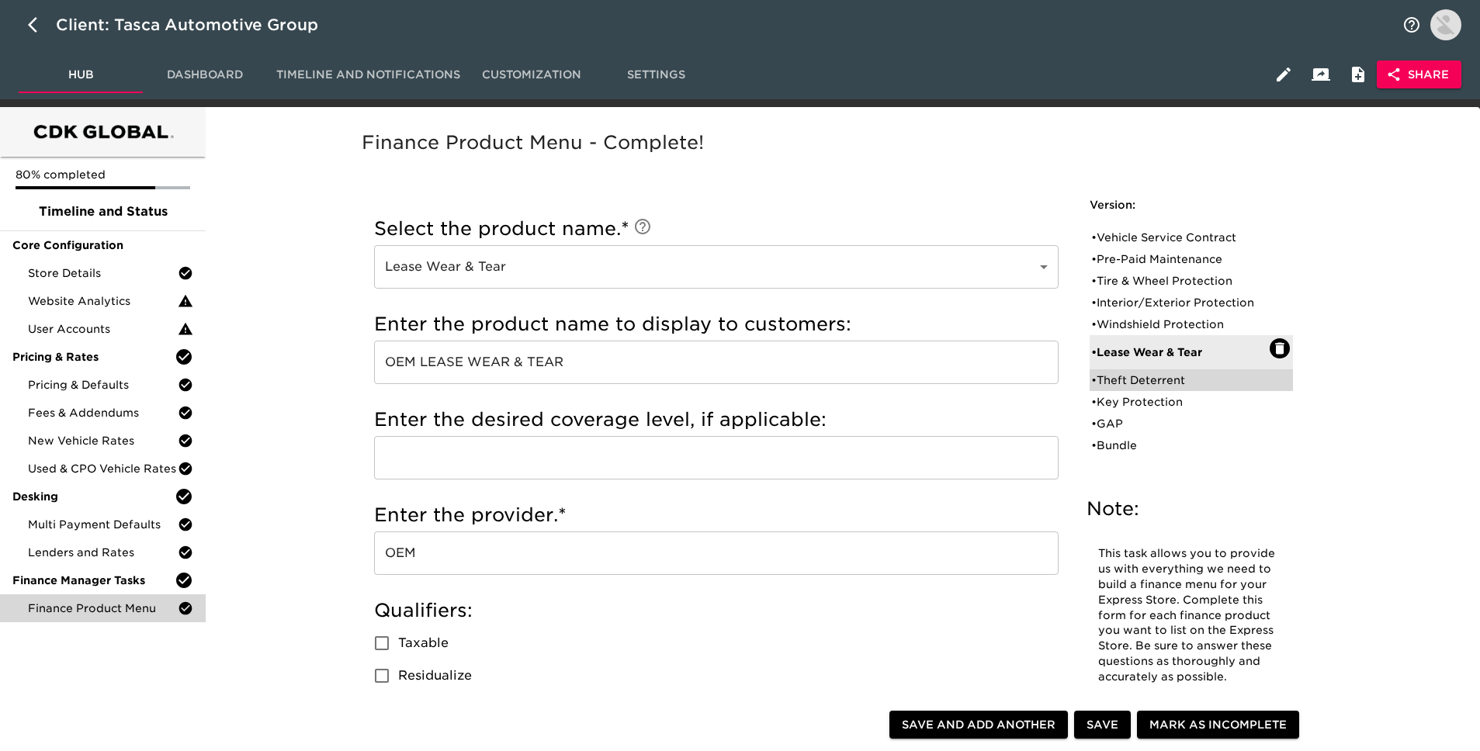
type input "Theft Deterrent"
type input "RECOVR"
checkbox input "true"
radio input "true"
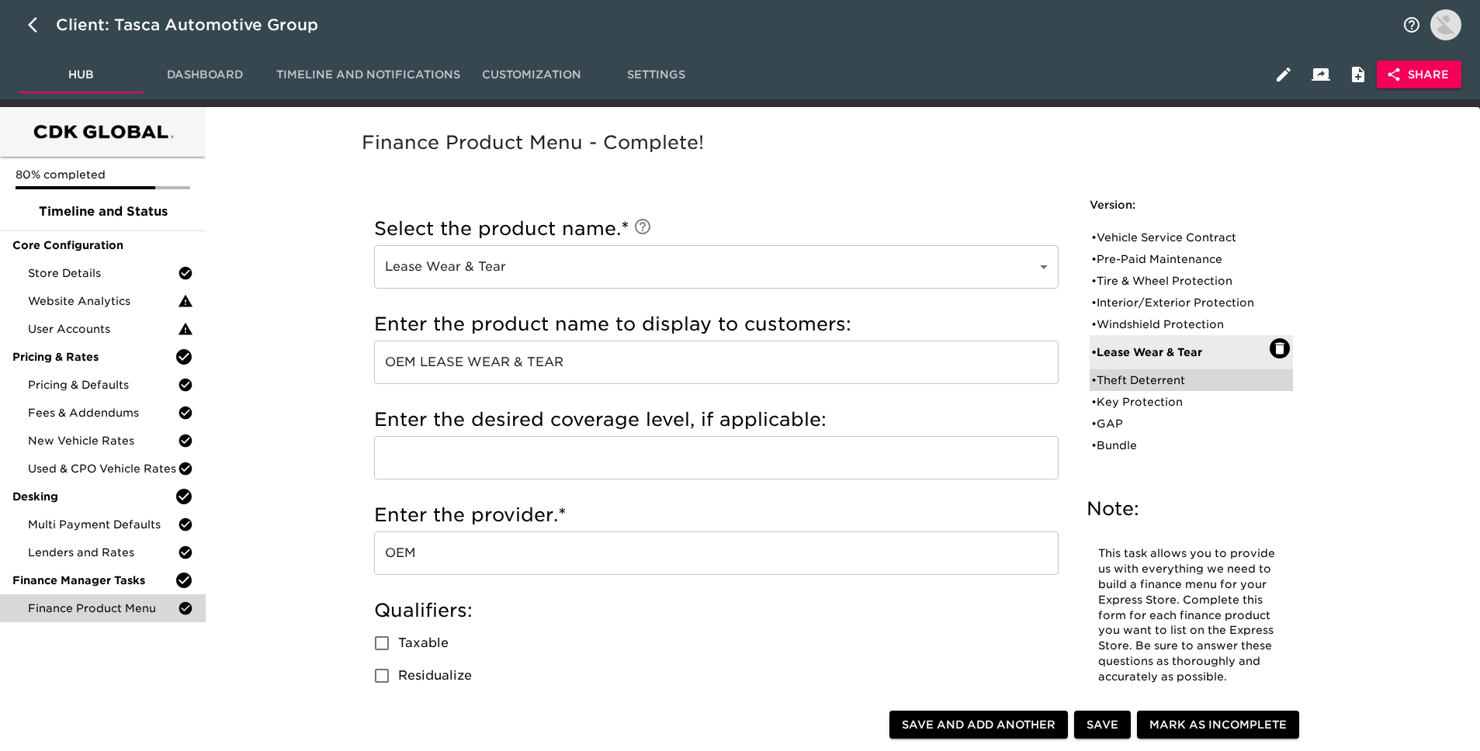
radio input "false"
checkbox input "false"
radio input "true"
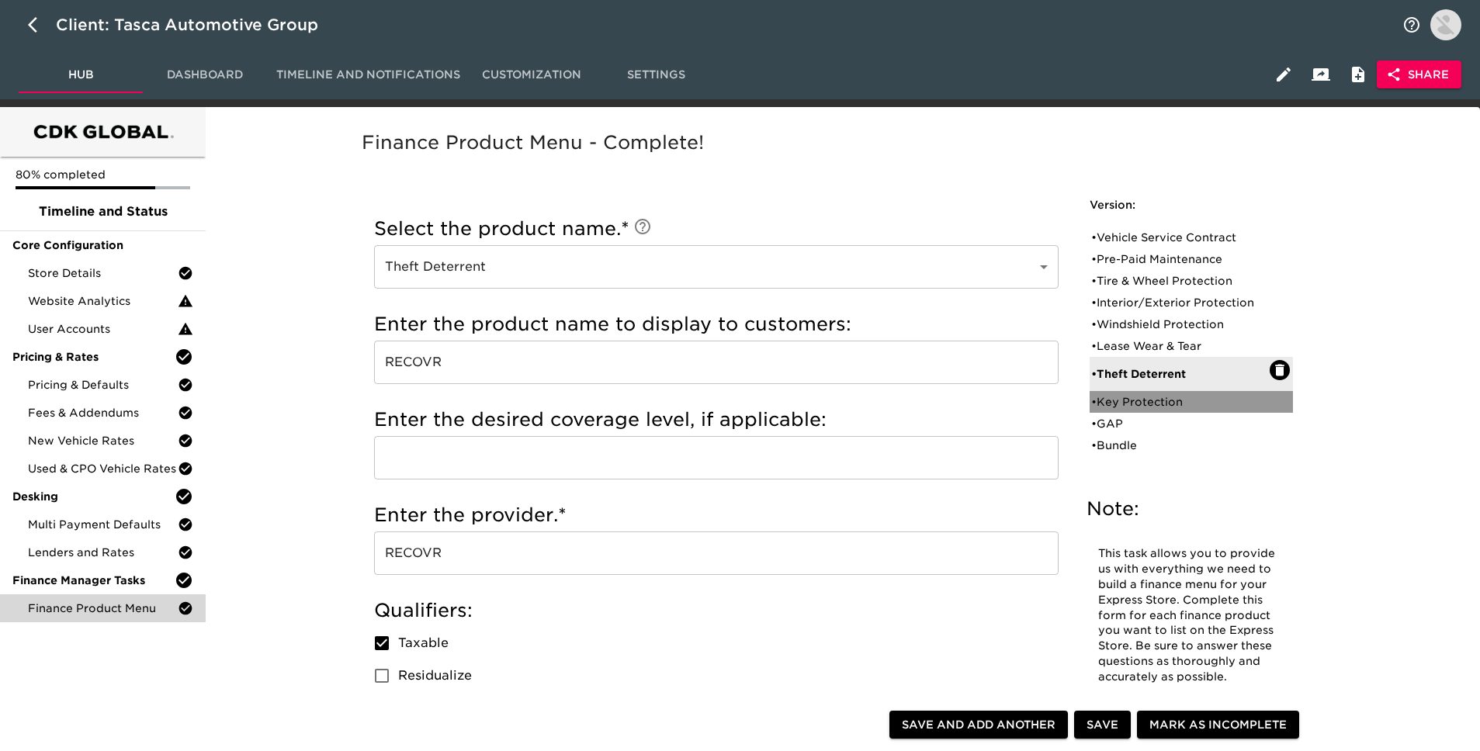
click at [1121, 400] on div "• Key Protection" at bounding box center [1180, 402] width 178 height 16
type input "Key Protection"
type input "TRITON KEY PROTECTION"
type input "GSFS"
checkbox input "false"
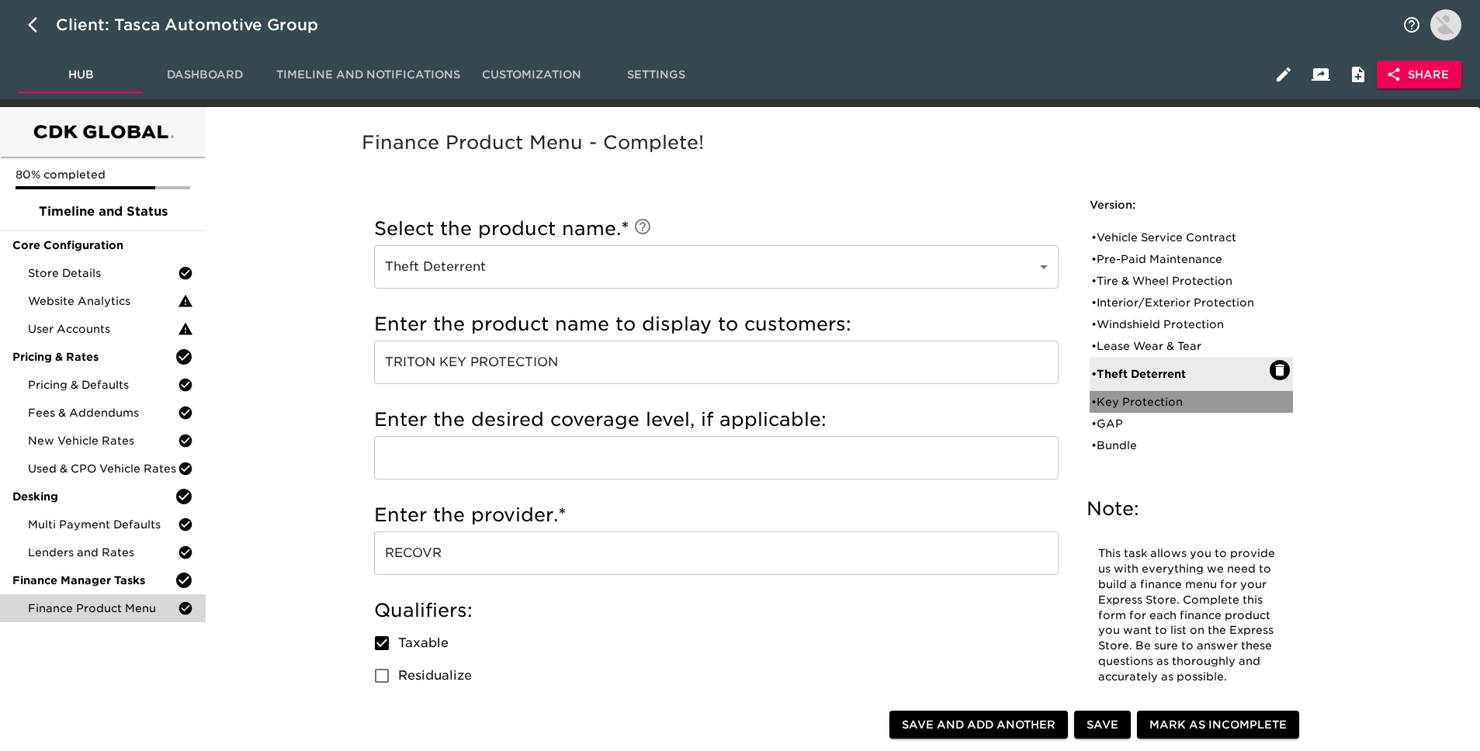
radio input "true"
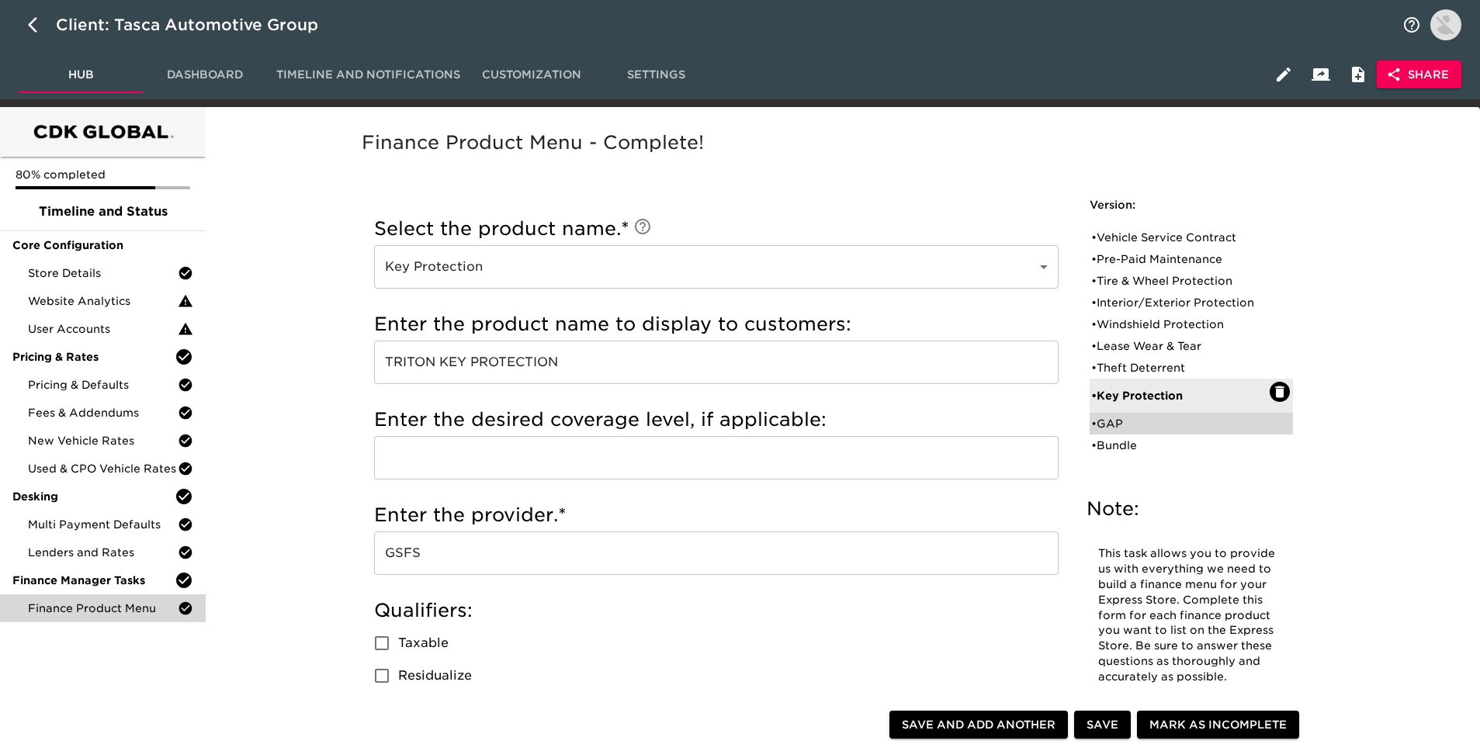
click at [1134, 424] on div "• GAP" at bounding box center [1180, 424] width 178 height 16
type input "GAP"
type input "TRITON GAP"
radio input "false"
radio input "true"
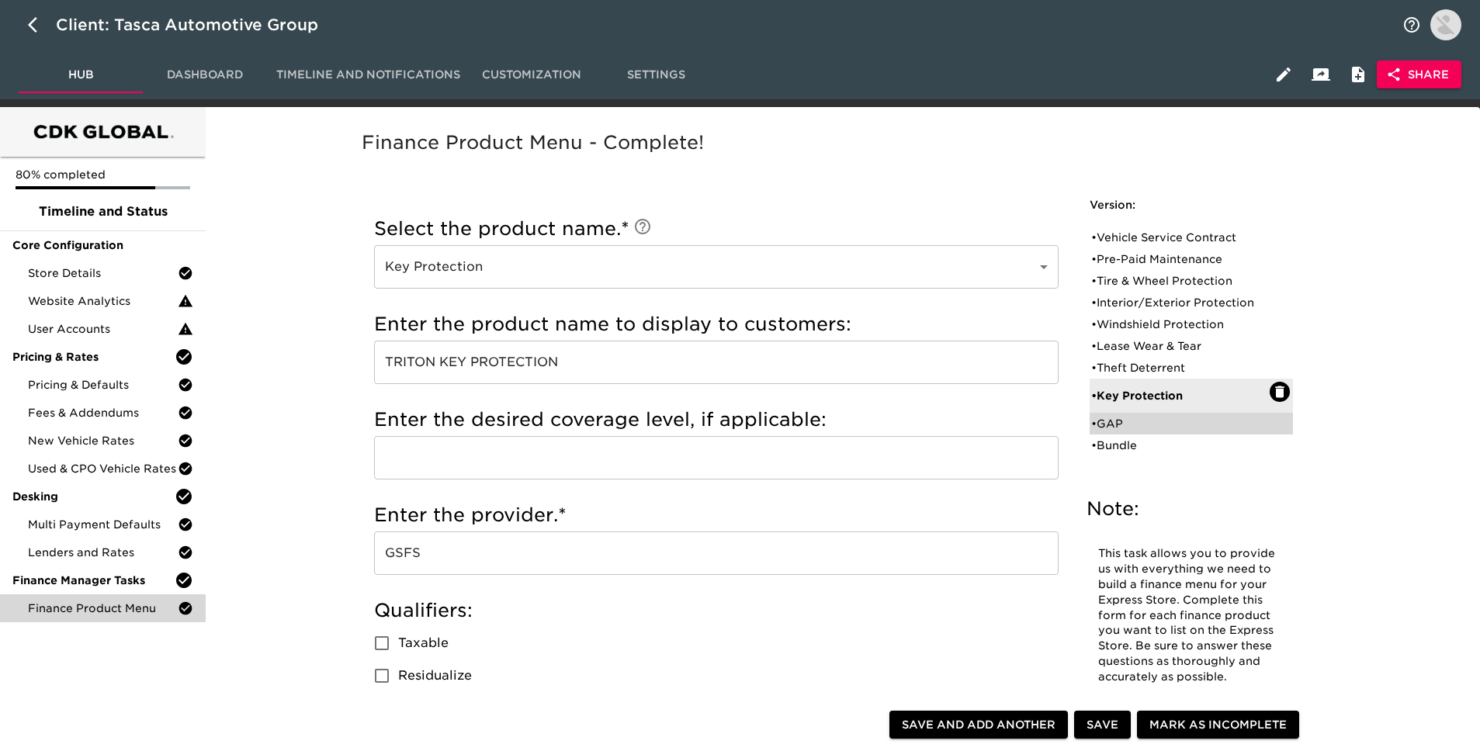
checkbox input "true"
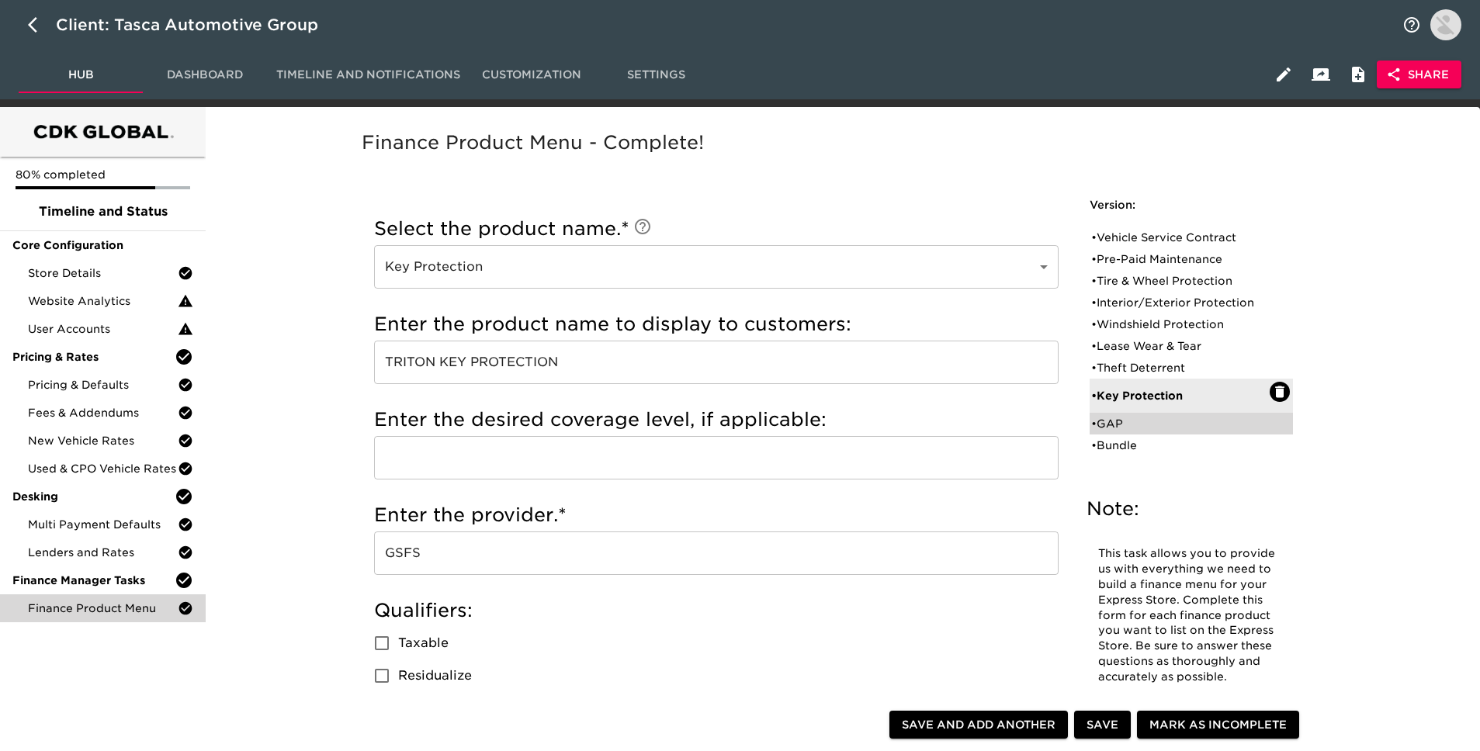
radio input "true"
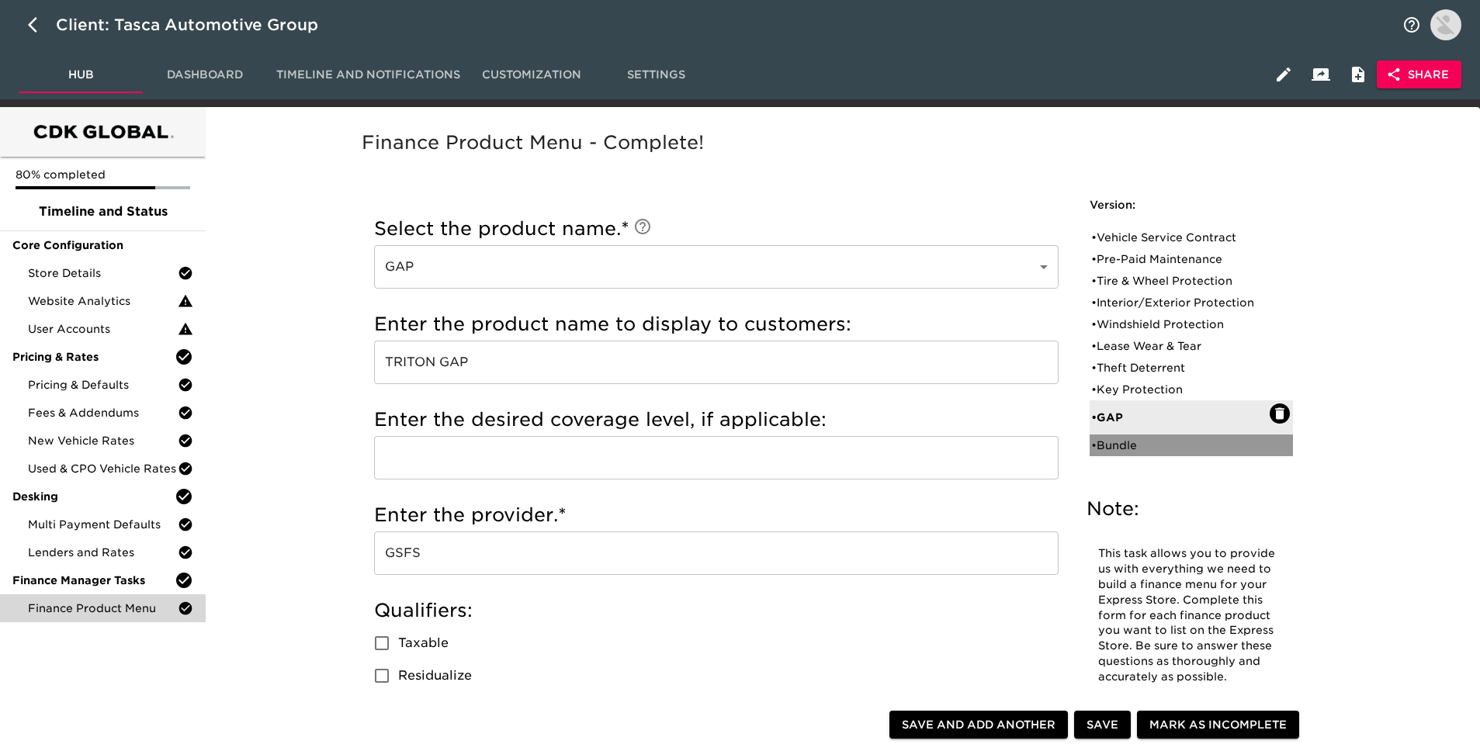
click at [1127, 453] on div "• Bundle" at bounding box center [1190, 445] width 203 height 22
type input "Bundle"
type input "TRITON 360+ TIRE & WHEEL"
radio input "true"
radio input "false"
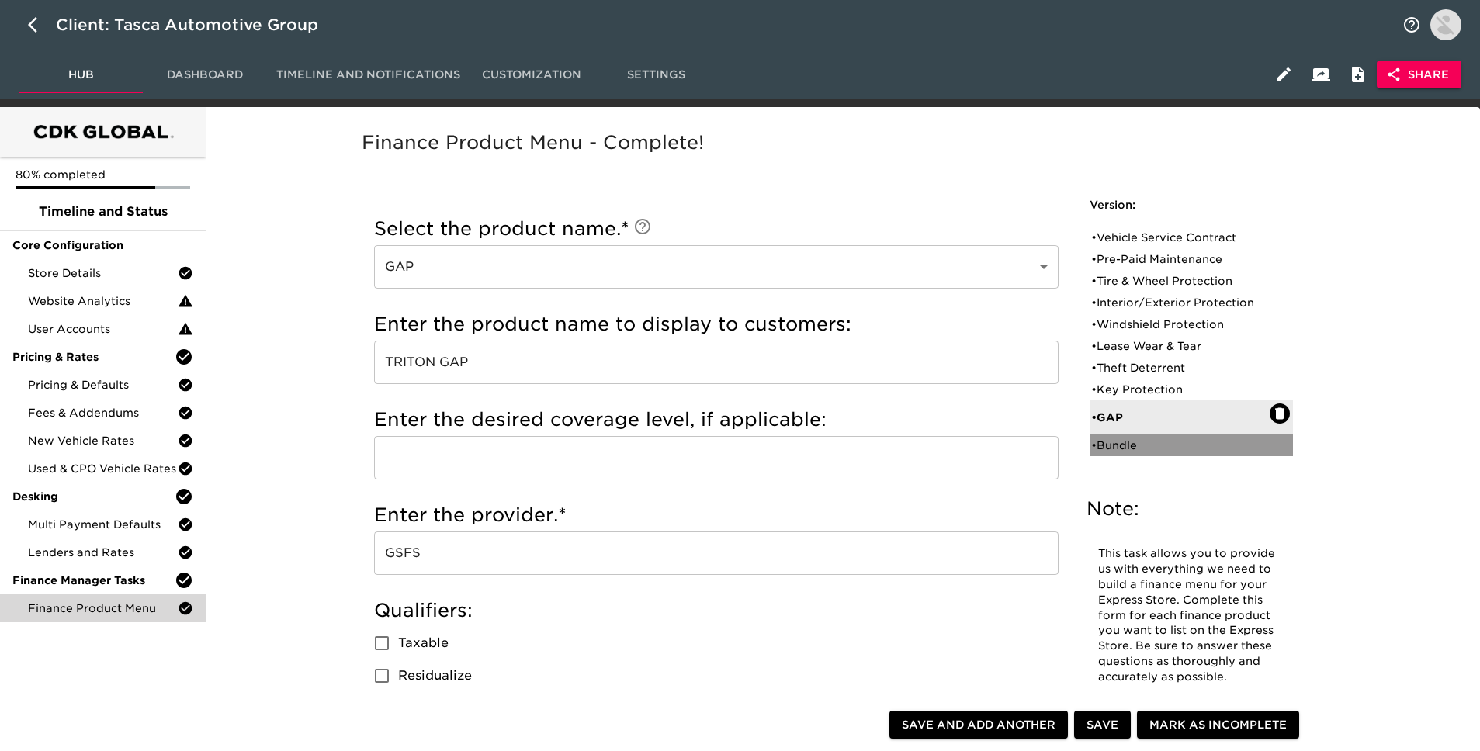
checkbox input "false"
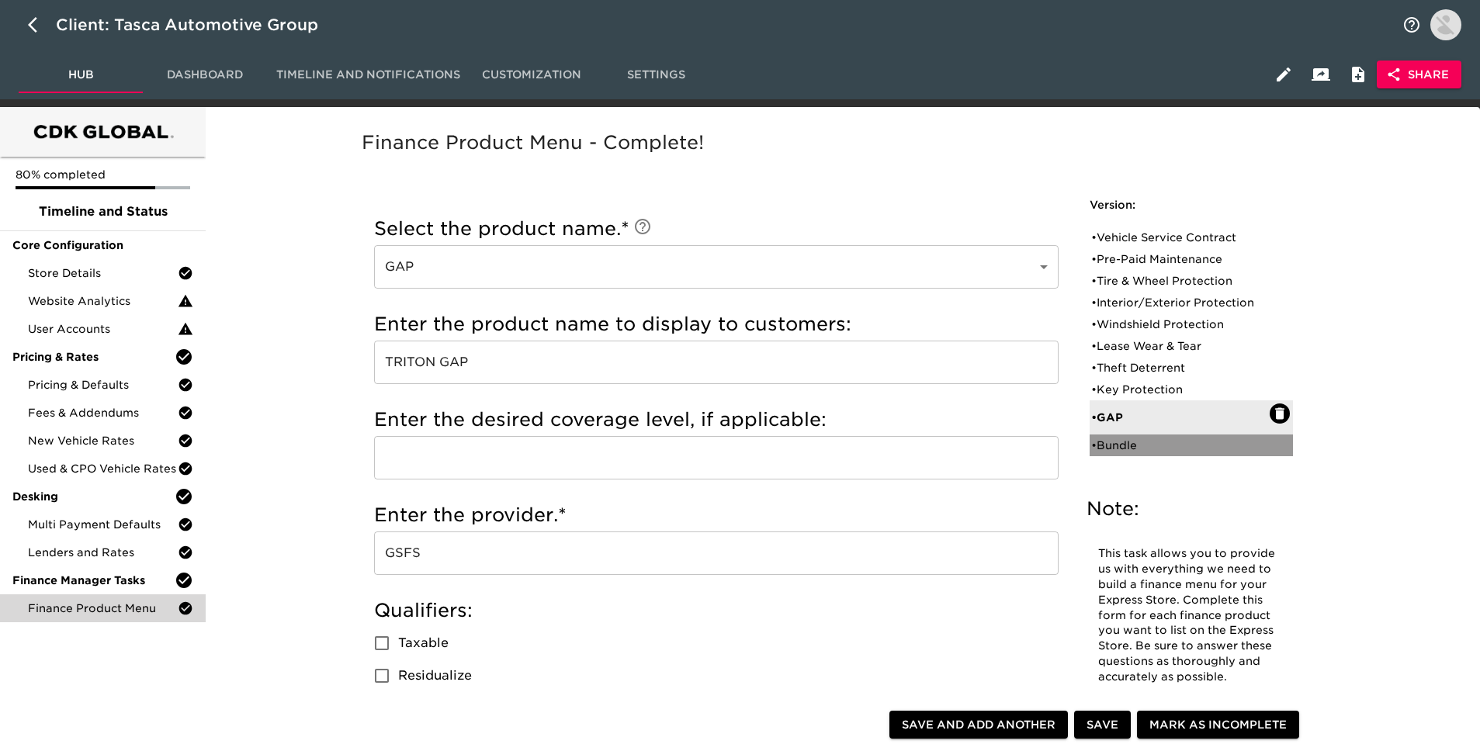
radio input "true"
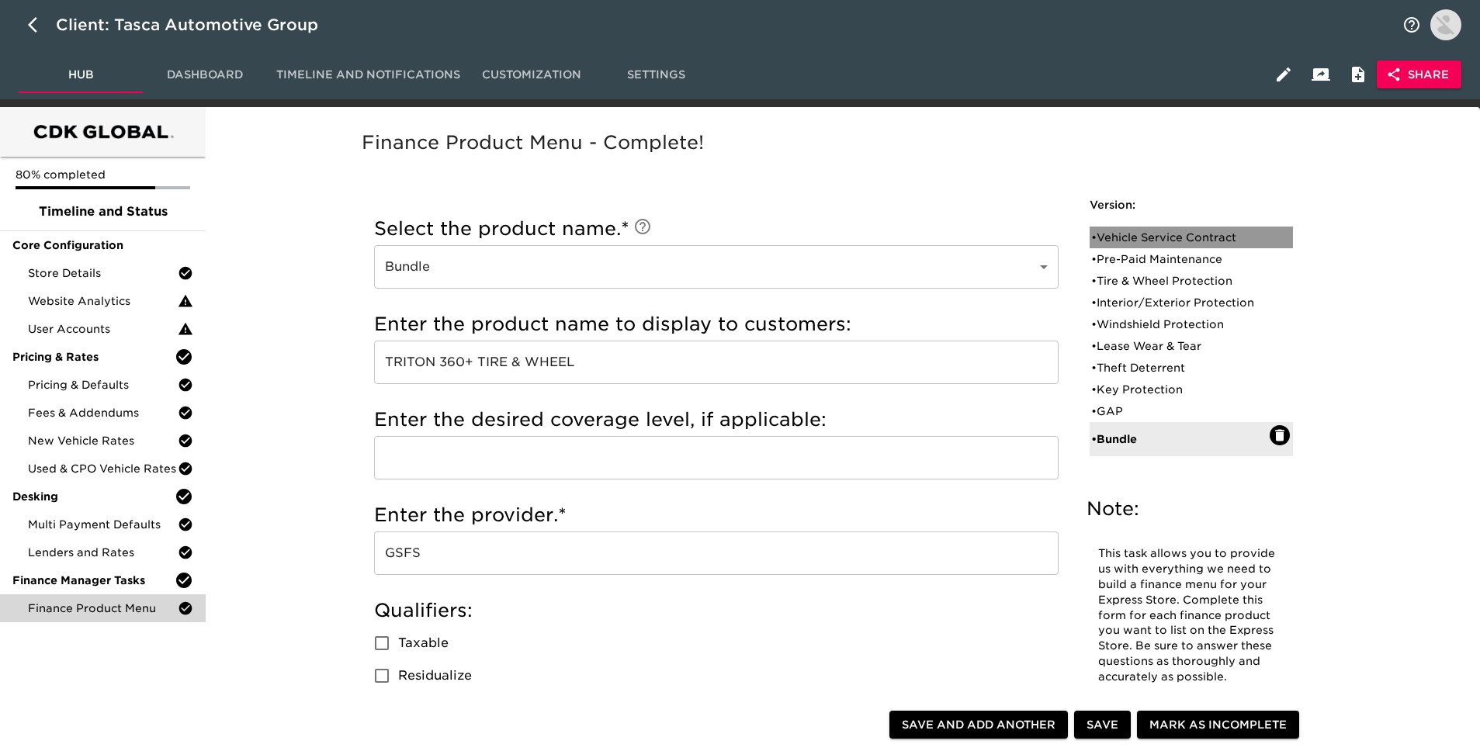
click at [1196, 234] on div "• Vehicle Service Contract" at bounding box center [1180, 238] width 178 height 16
type input "Vehicle Service Contract"
type input "Triton VSC"
type input "Ultimate"
radio input "false"
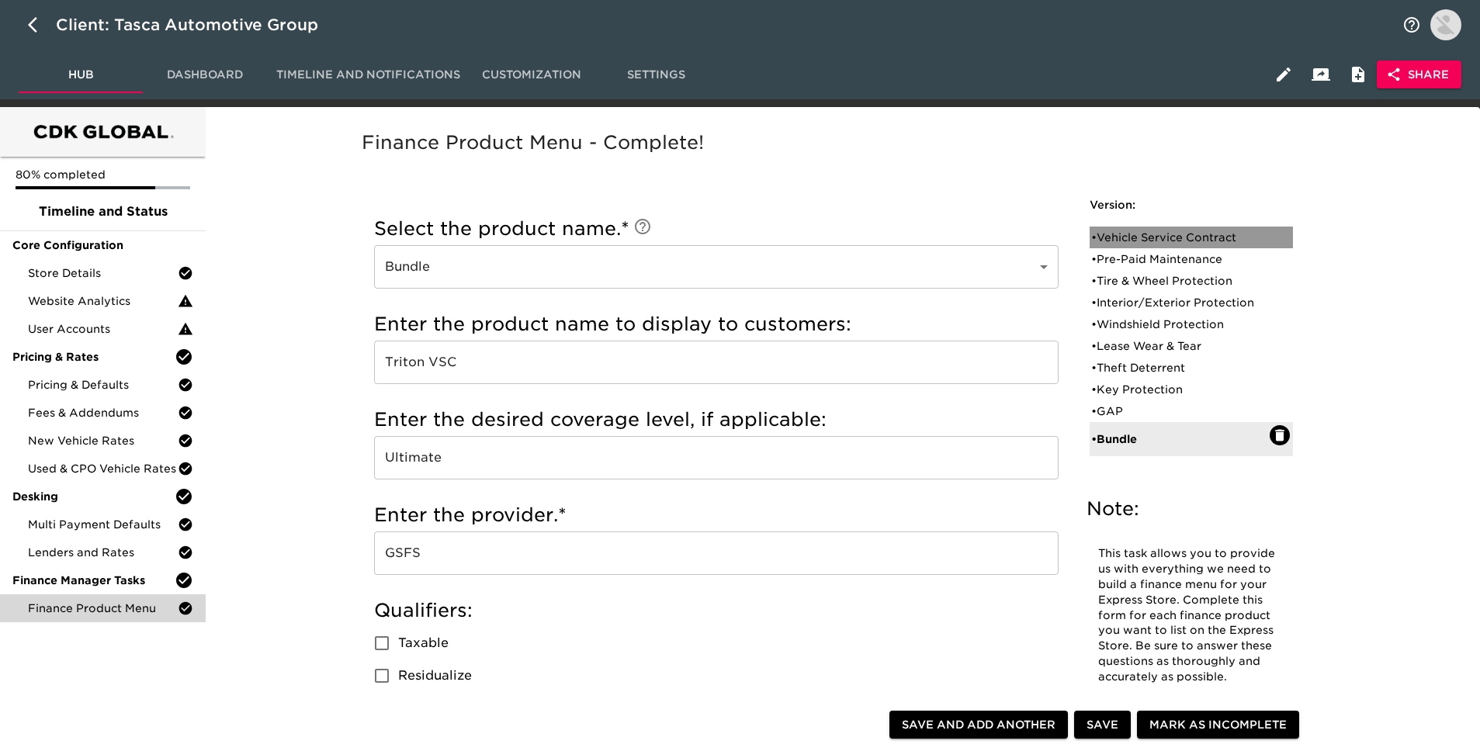
radio input "true"
checkbox input "true"
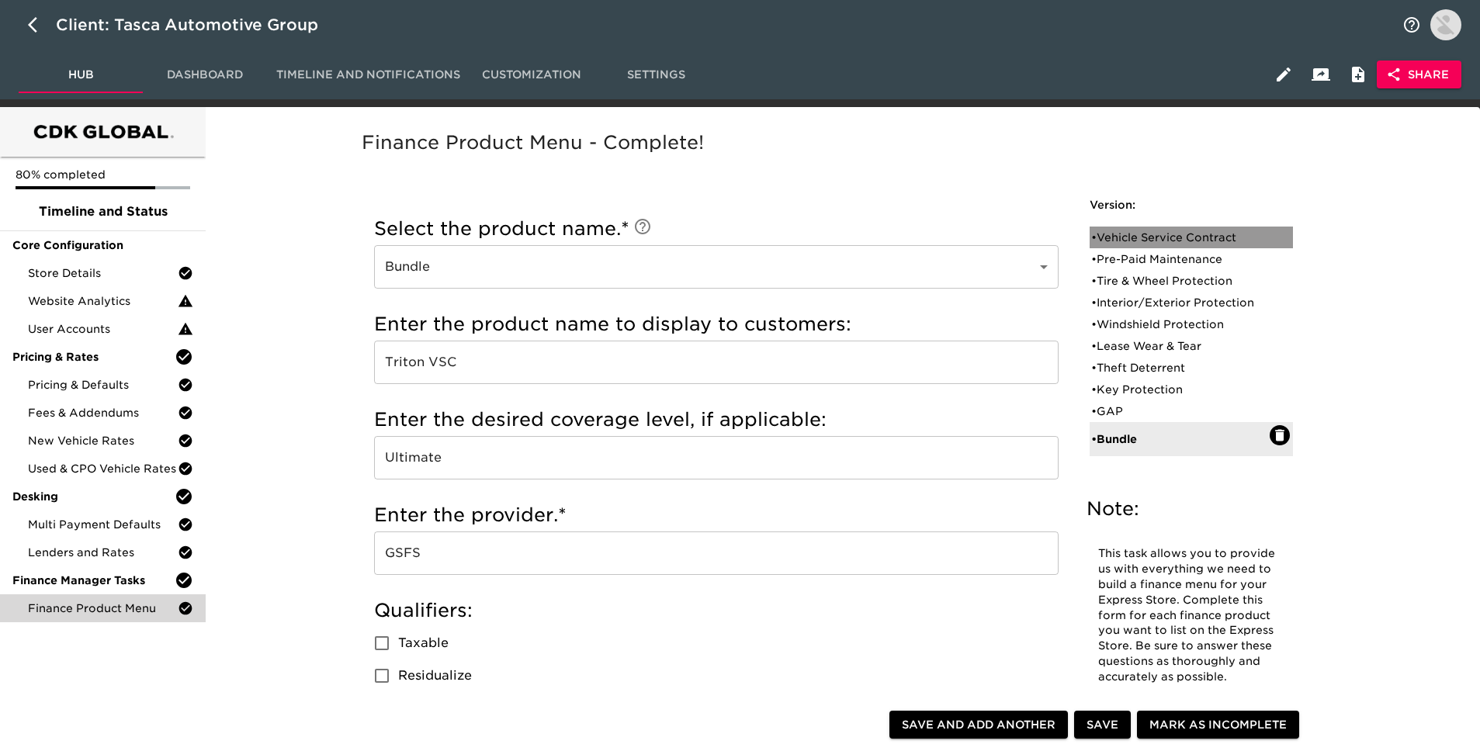
checkbox input "true"
